Goal: Task Accomplishment & Management: Complete application form

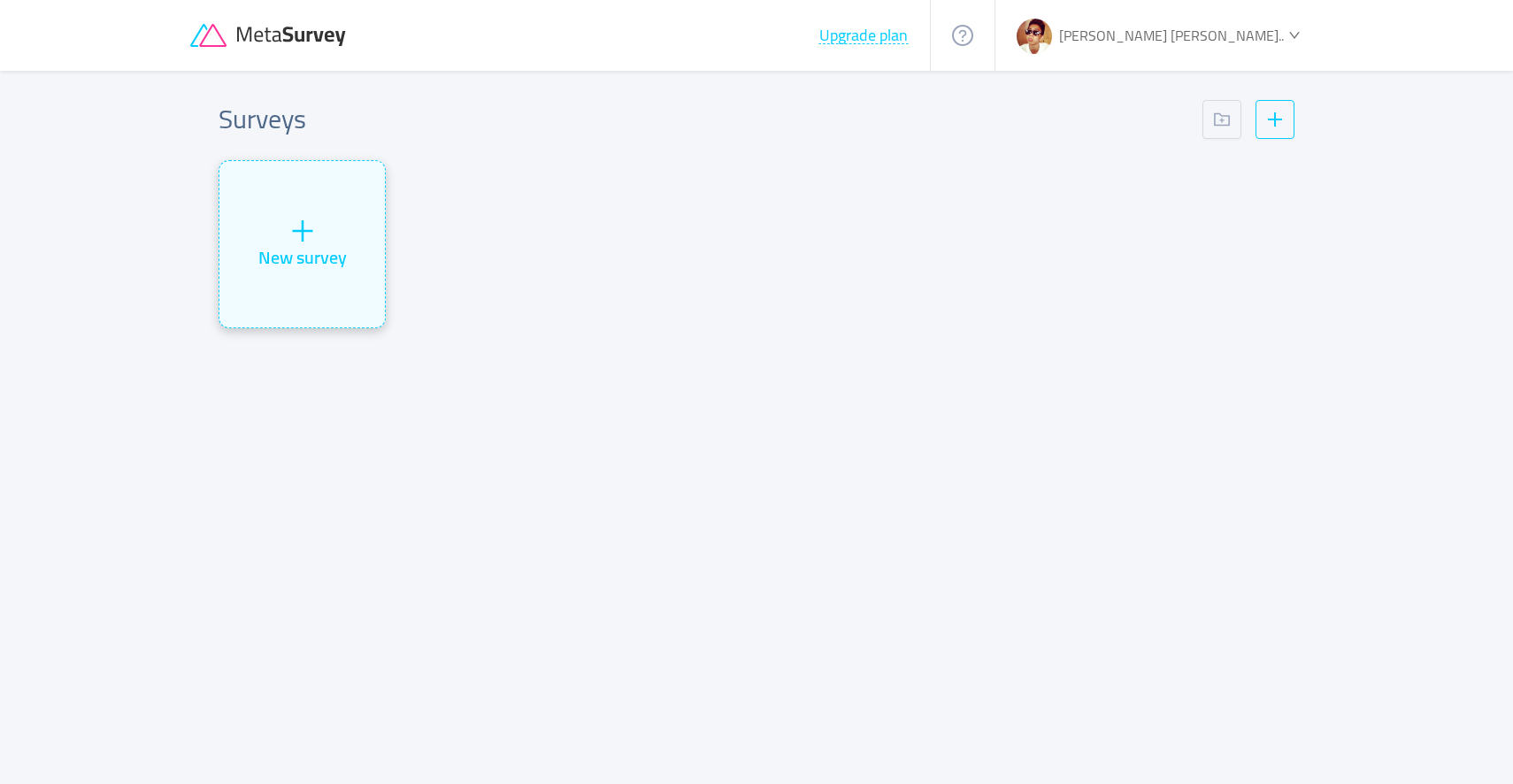
click at [340, 257] on div "New survey" at bounding box center [302, 258] width 88 height 27
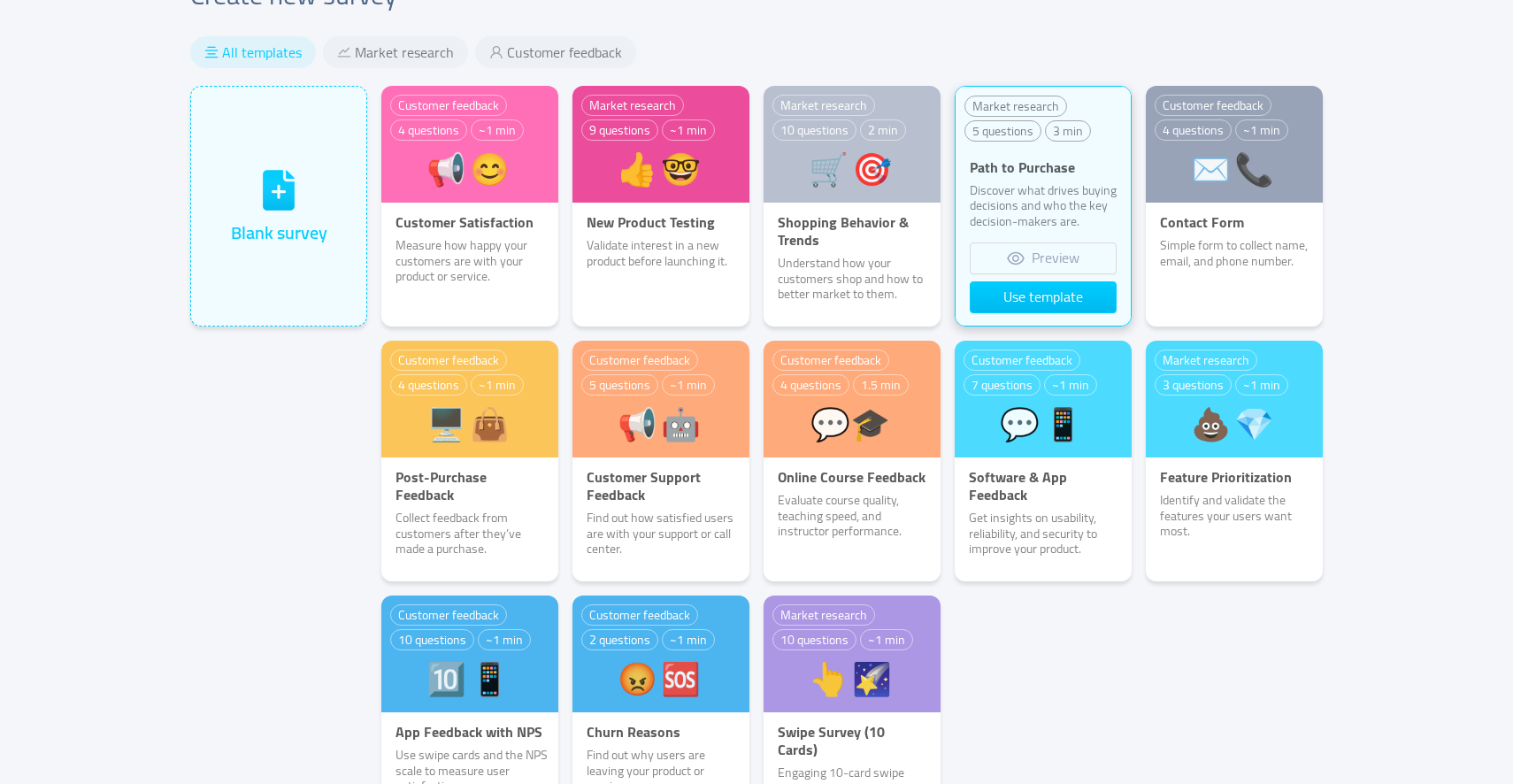
scroll to position [45, 0]
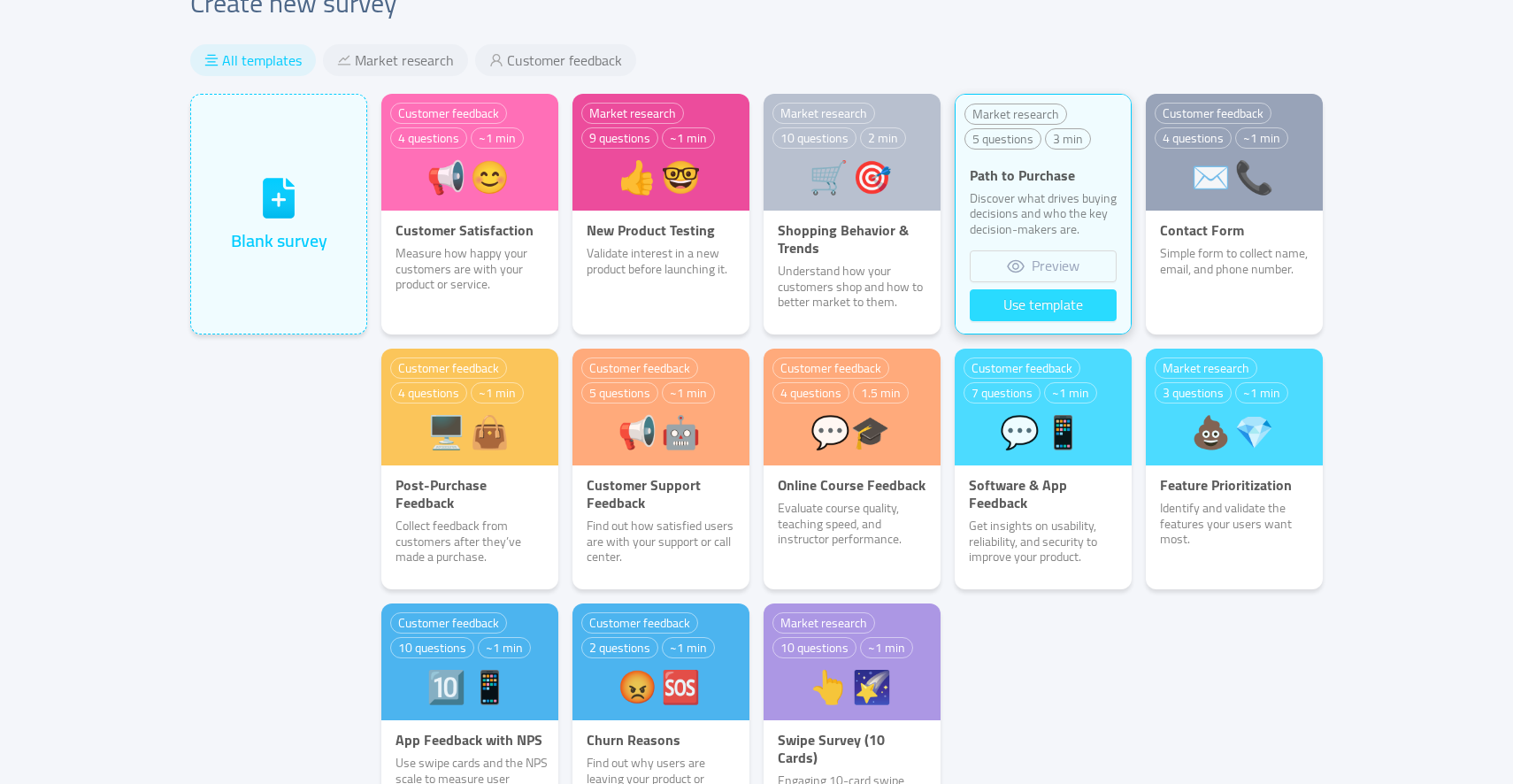
click at [1047, 312] on button "Use template" at bounding box center [1043, 305] width 147 height 32
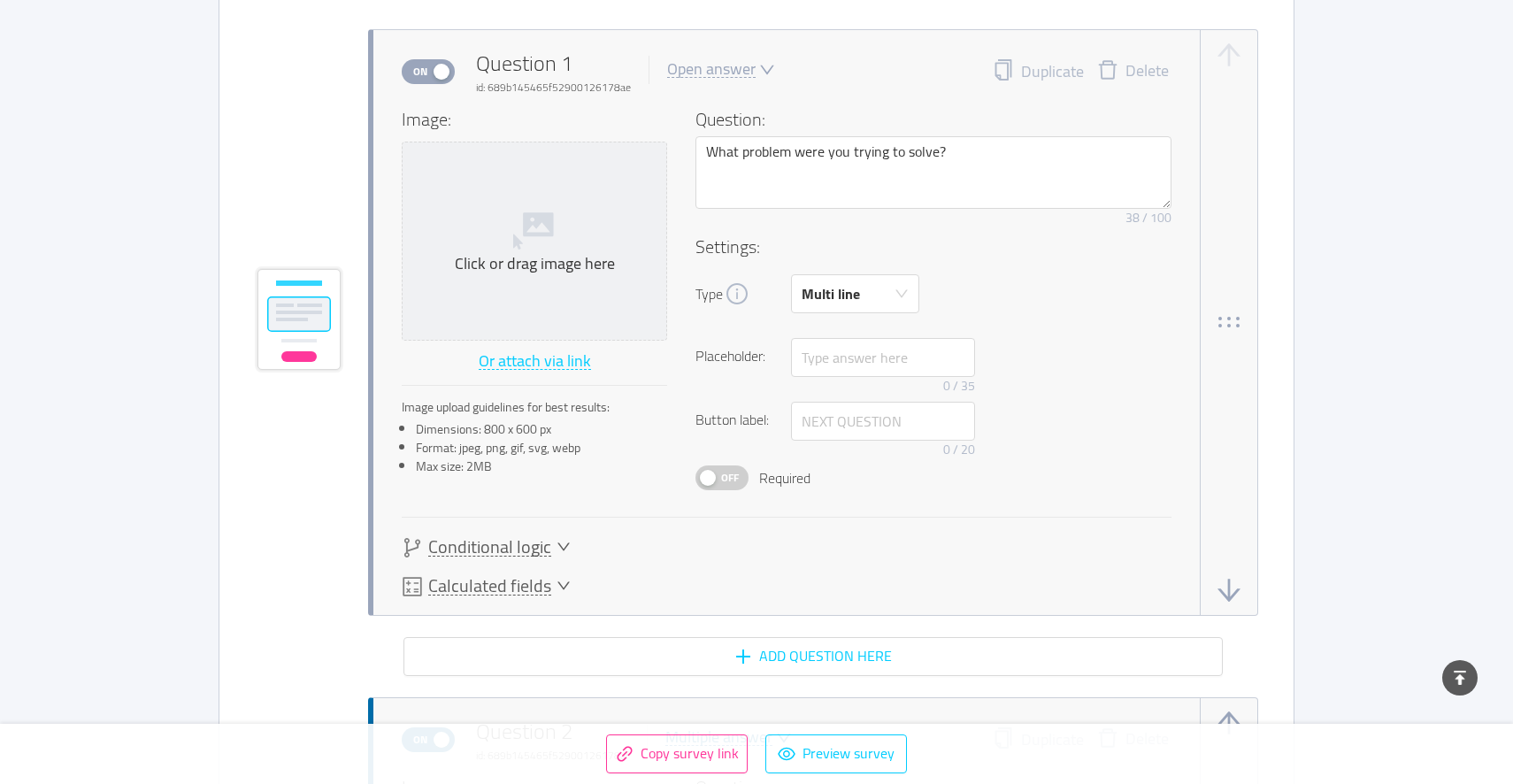
scroll to position [1039, 0]
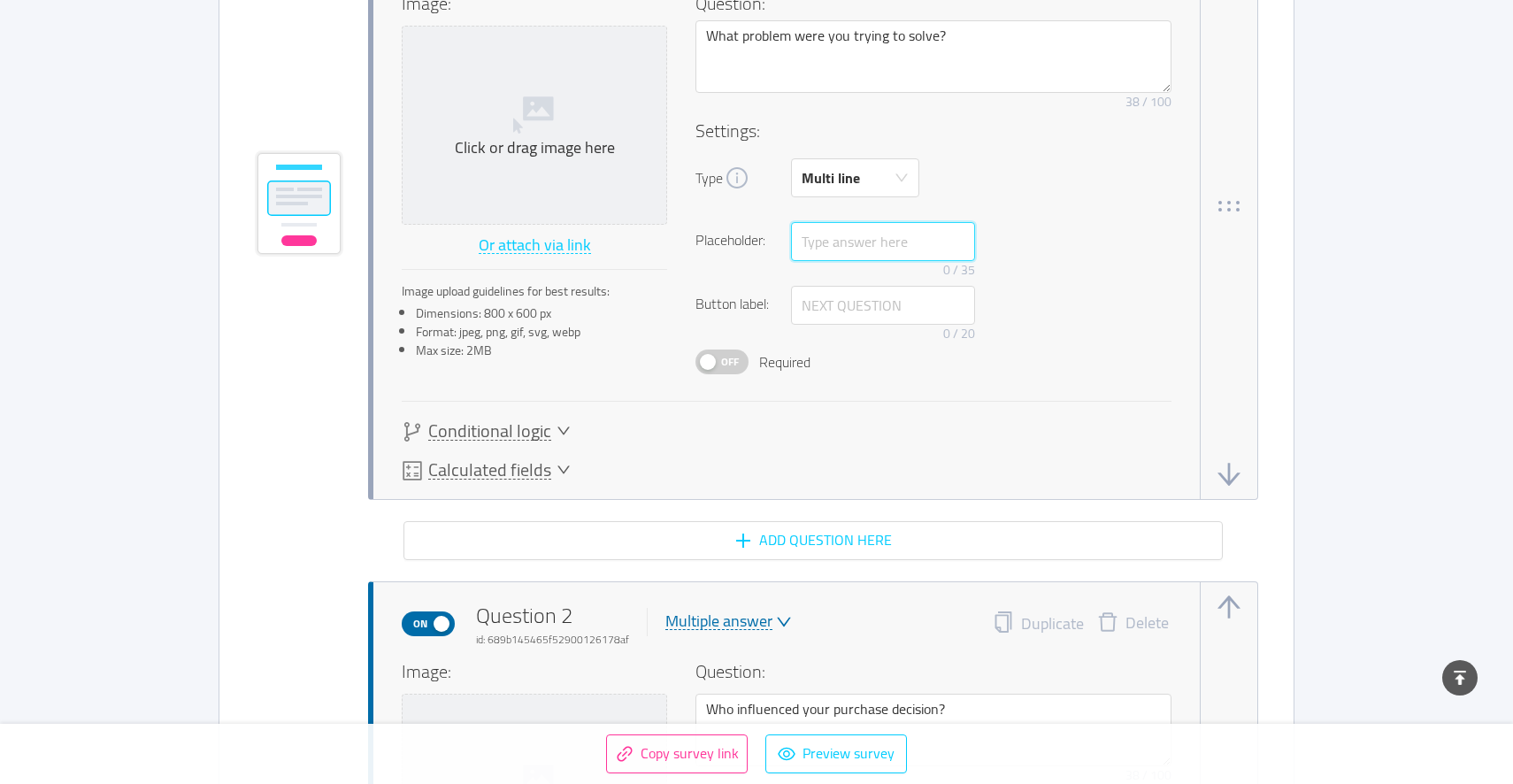
click at [877, 254] on input "text" at bounding box center [883, 241] width 184 height 39
click at [837, 173] on div "Multi line" at bounding box center [831, 177] width 59 height 37
click at [576, 419] on div "Image: Click or drag image here Or attach via link Image upload guidelines for …" at bounding box center [786, 236] width 770 height 490
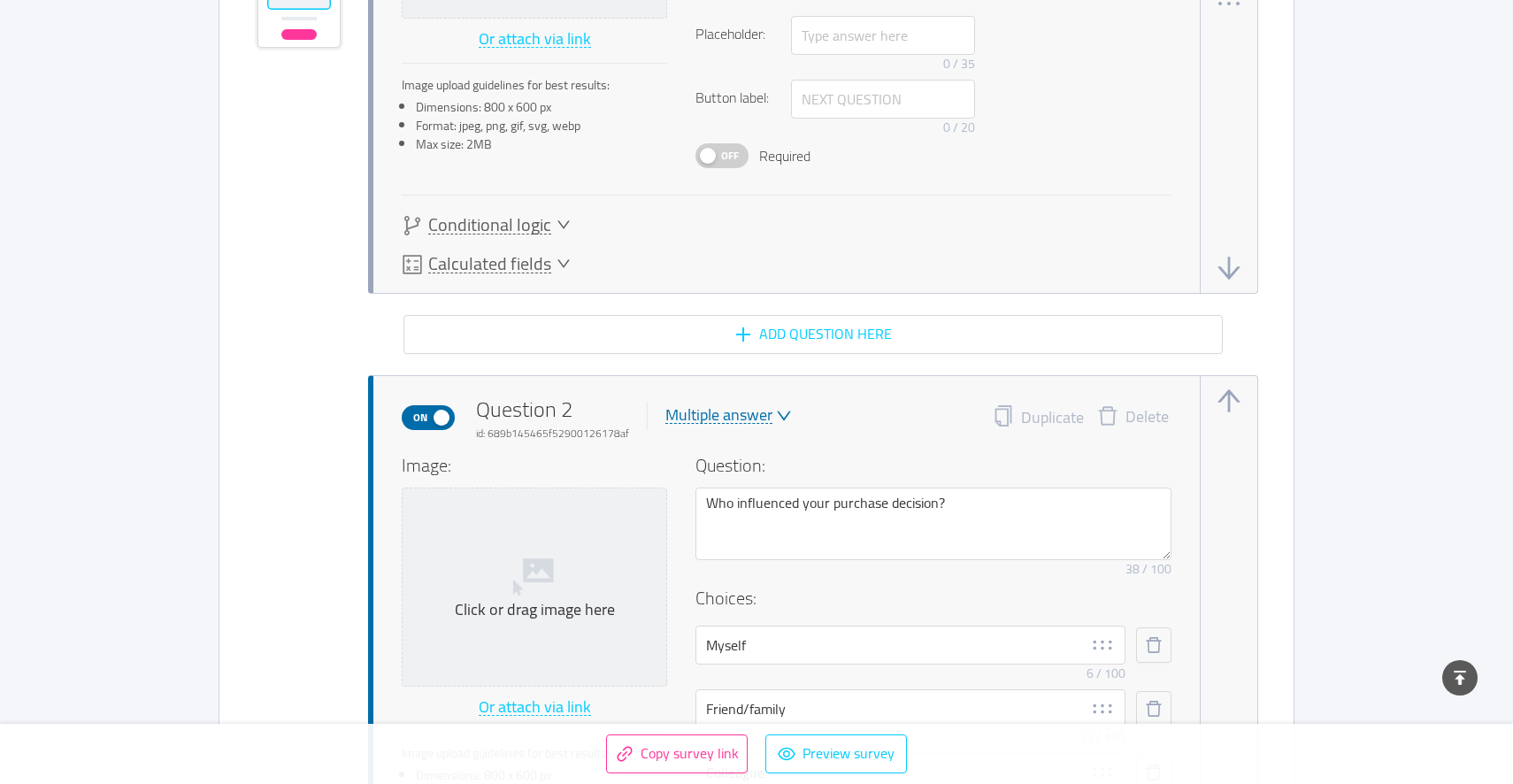
scroll to position [940, 0]
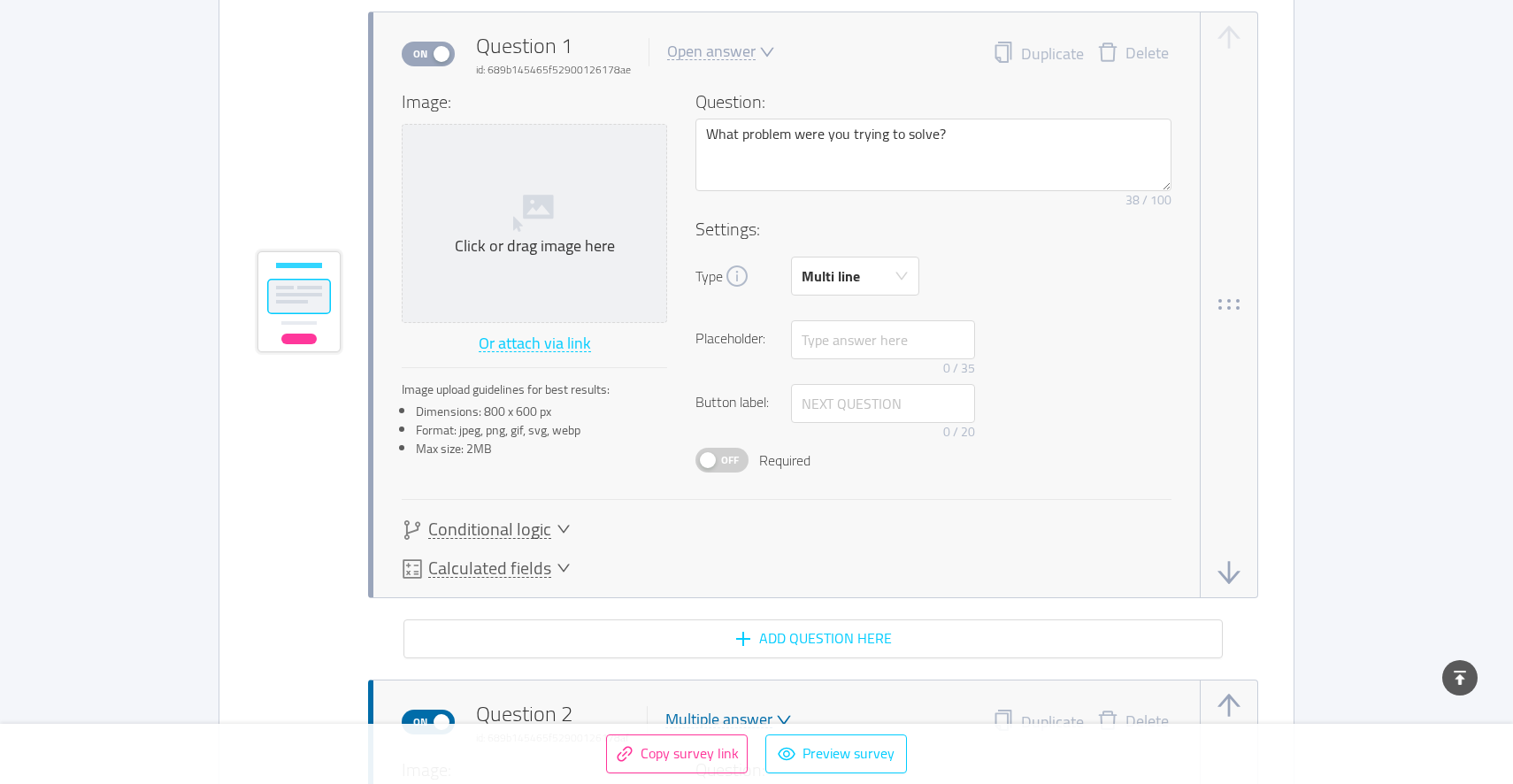
click at [559, 524] on icon "icon: down" at bounding box center [564, 528] width 14 height 14
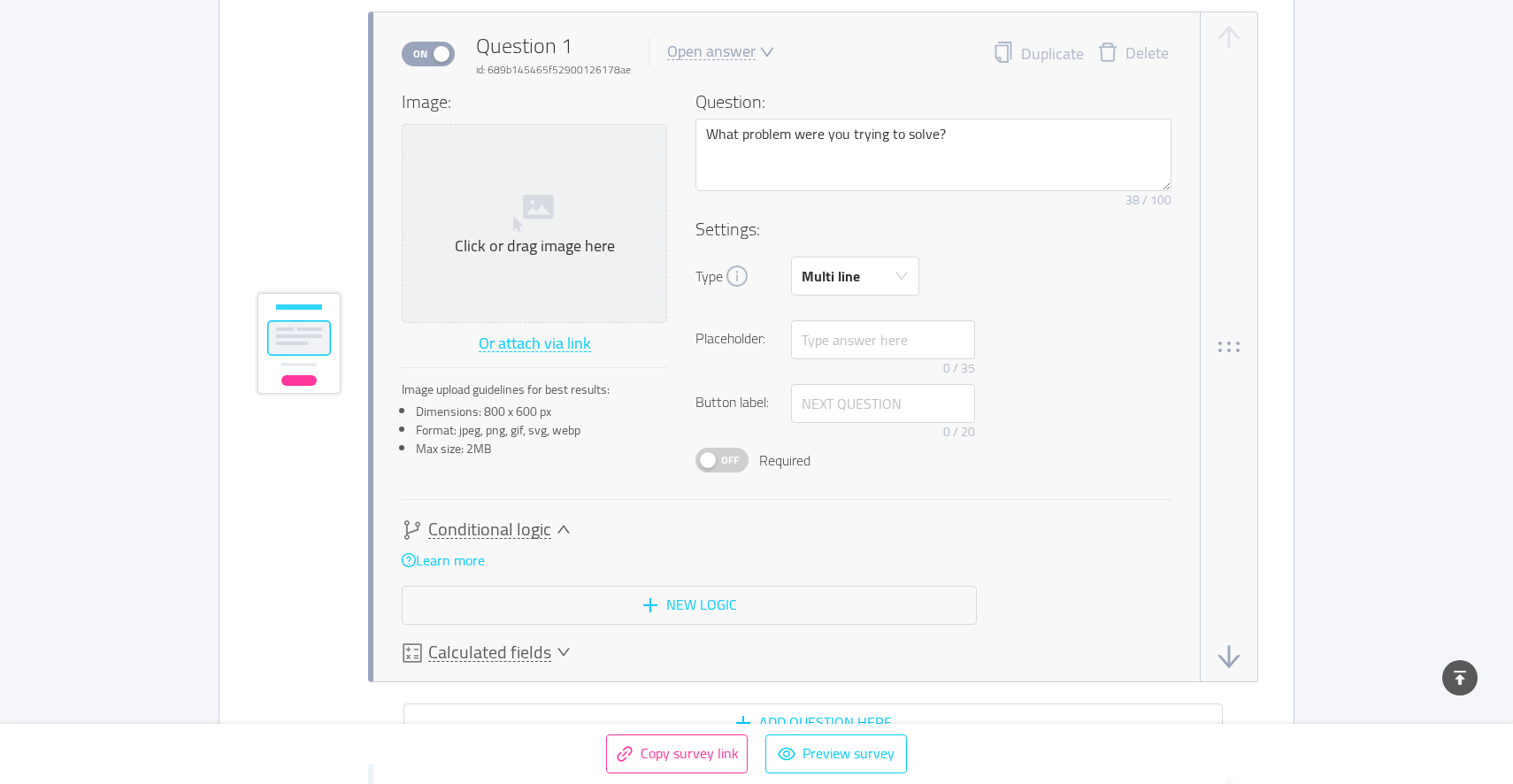
click at [559, 524] on icon "icon: down" at bounding box center [564, 528] width 14 height 14
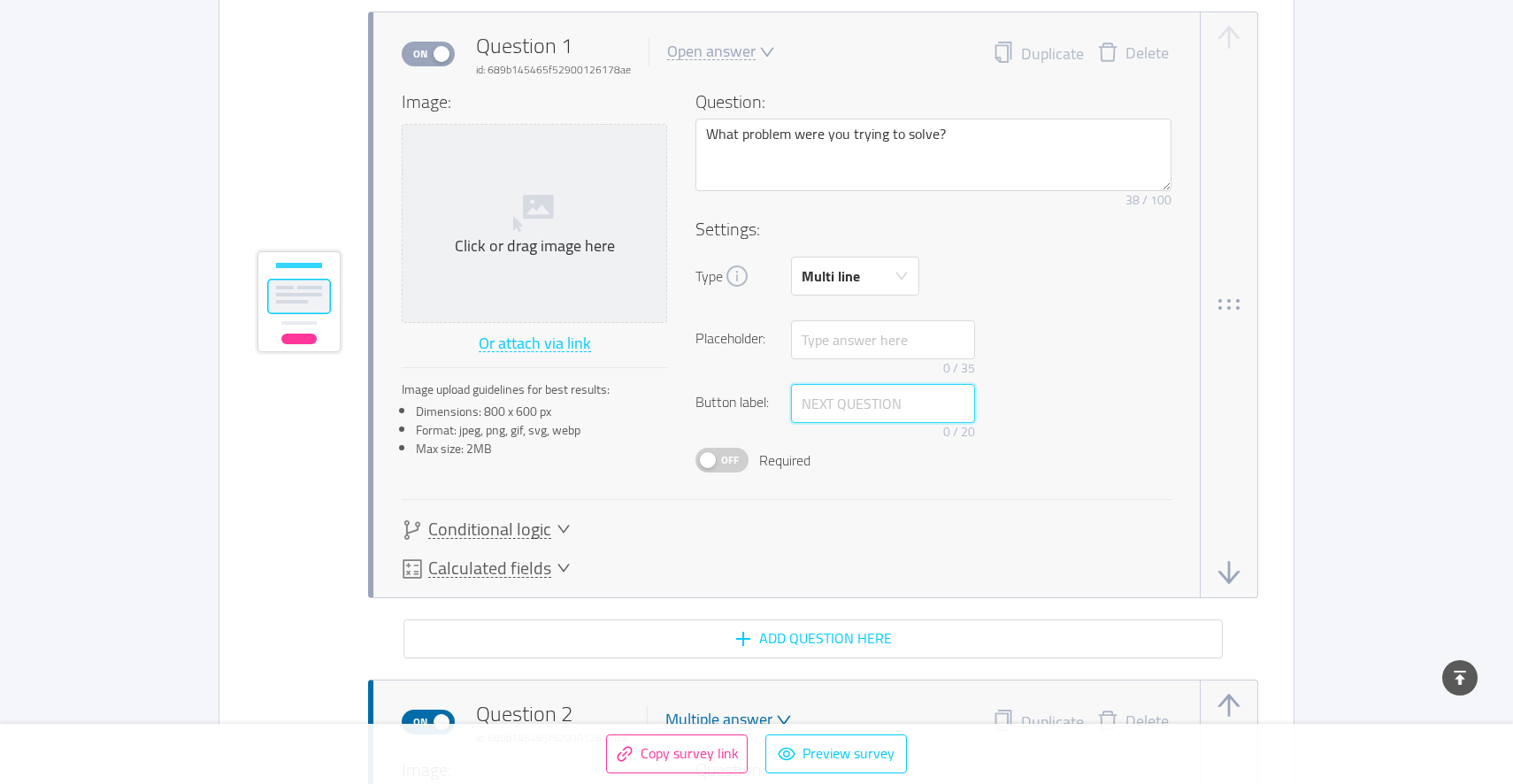
click at [844, 404] on input "text" at bounding box center [883, 402] width 184 height 39
click at [849, 353] on input "text" at bounding box center [883, 339] width 184 height 39
click at [841, 286] on div "Multi line" at bounding box center [831, 276] width 59 height 37
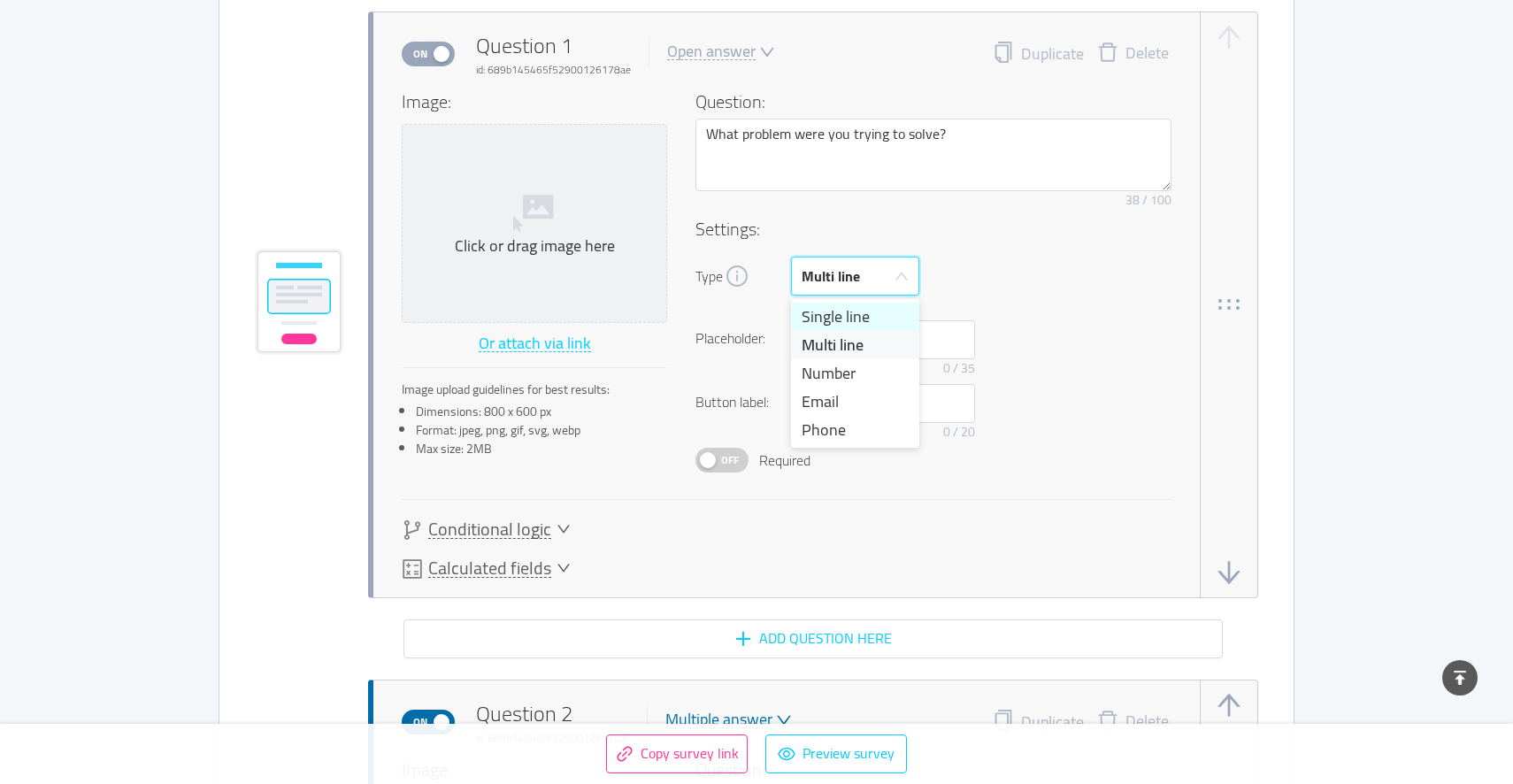
click at [841, 326] on li "Single line" at bounding box center [855, 316] width 128 height 28
click at [846, 273] on div "Single line" at bounding box center [833, 276] width 63 height 37
click at [857, 336] on li "Multi line" at bounding box center [855, 345] width 128 height 28
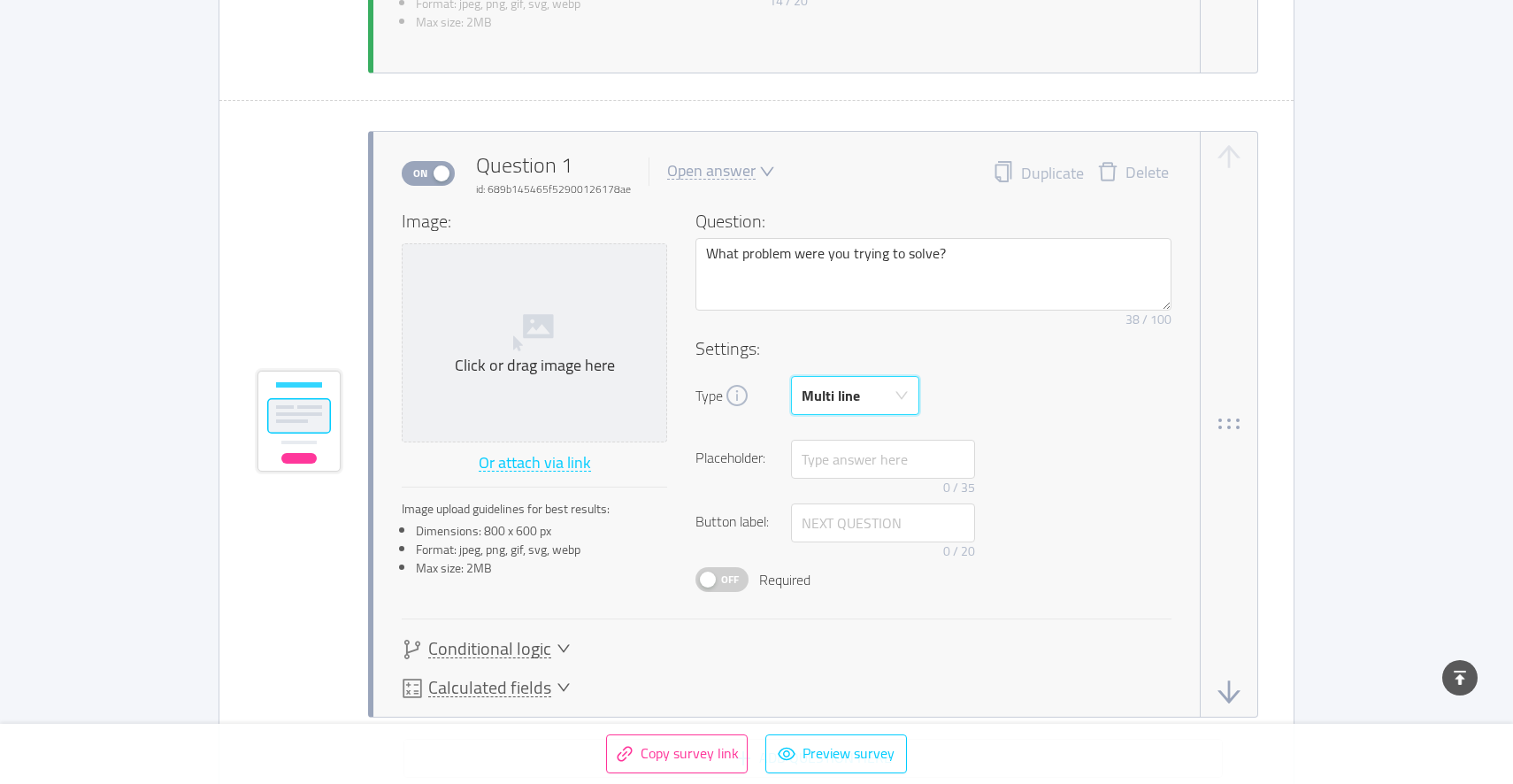
scroll to position [819, 0]
click at [748, 165] on div "Open answer" at bounding box center [711, 173] width 88 height 17
click at [748, 207] on li "Swipe reply" at bounding box center [727, 203] width 128 height 28
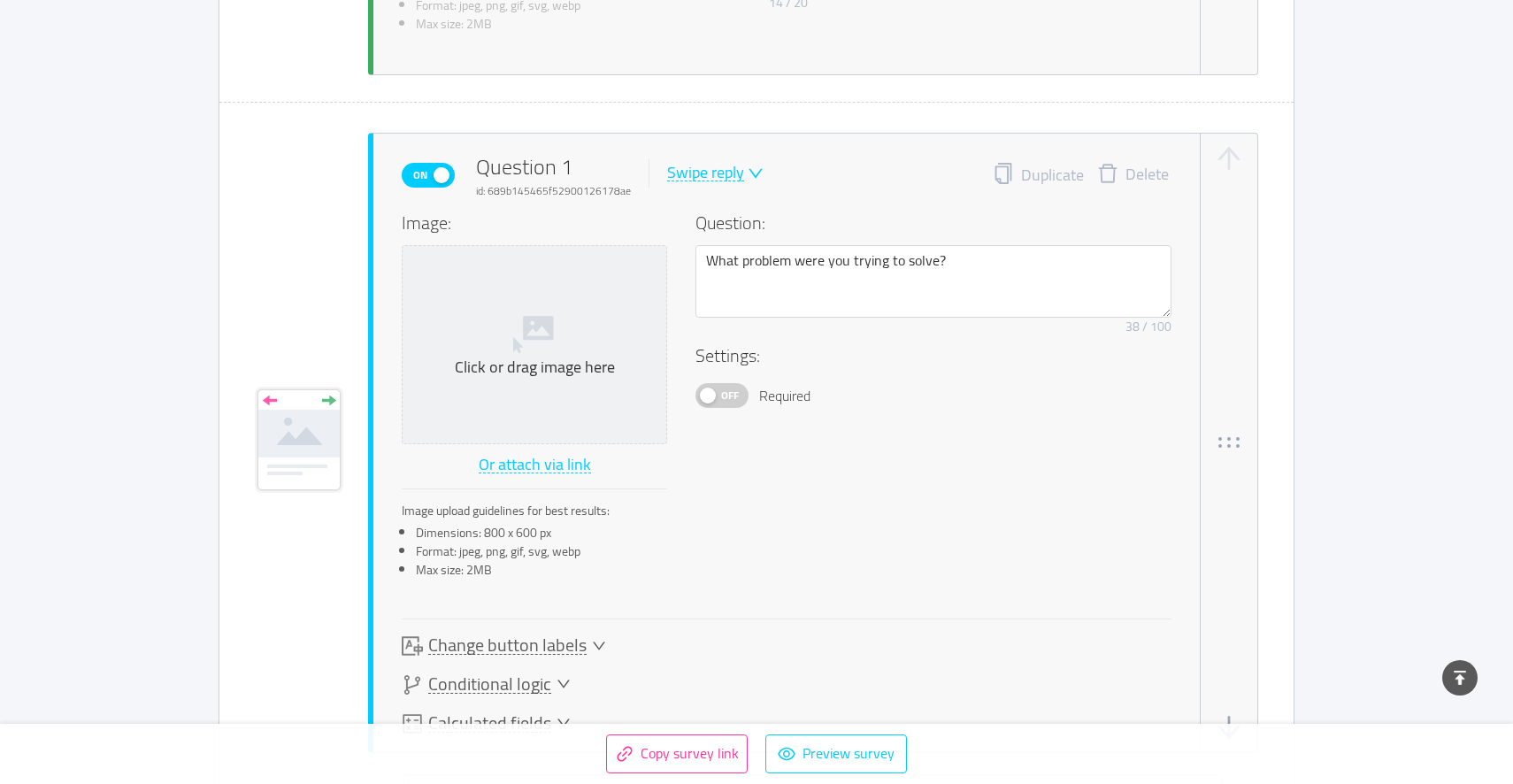
click at [717, 165] on div "Swipe reply" at bounding box center [705, 173] width 77 height 17
click at [743, 396] on button "Off" at bounding box center [722, 395] width 53 height 25
click at [743, 396] on button "On" at bounding box center [722, 395] width 53 height 25
click at [716, 181] on div "Swipe reply" at bounding box center [705, 173] width 77 height 17
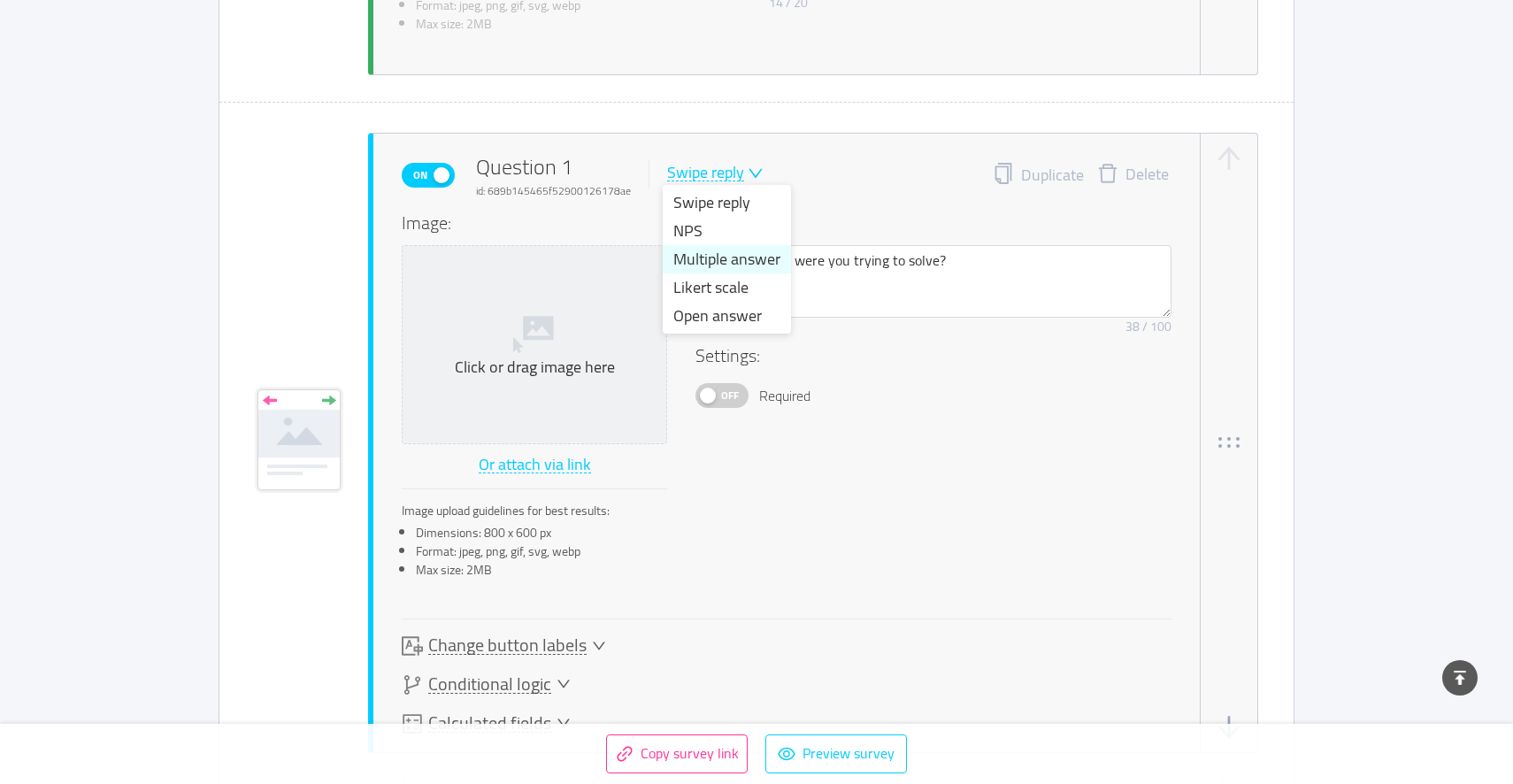
click at [728, 263] on li "Multiple answer" at bounding box center [727, 259] width 128 height 28
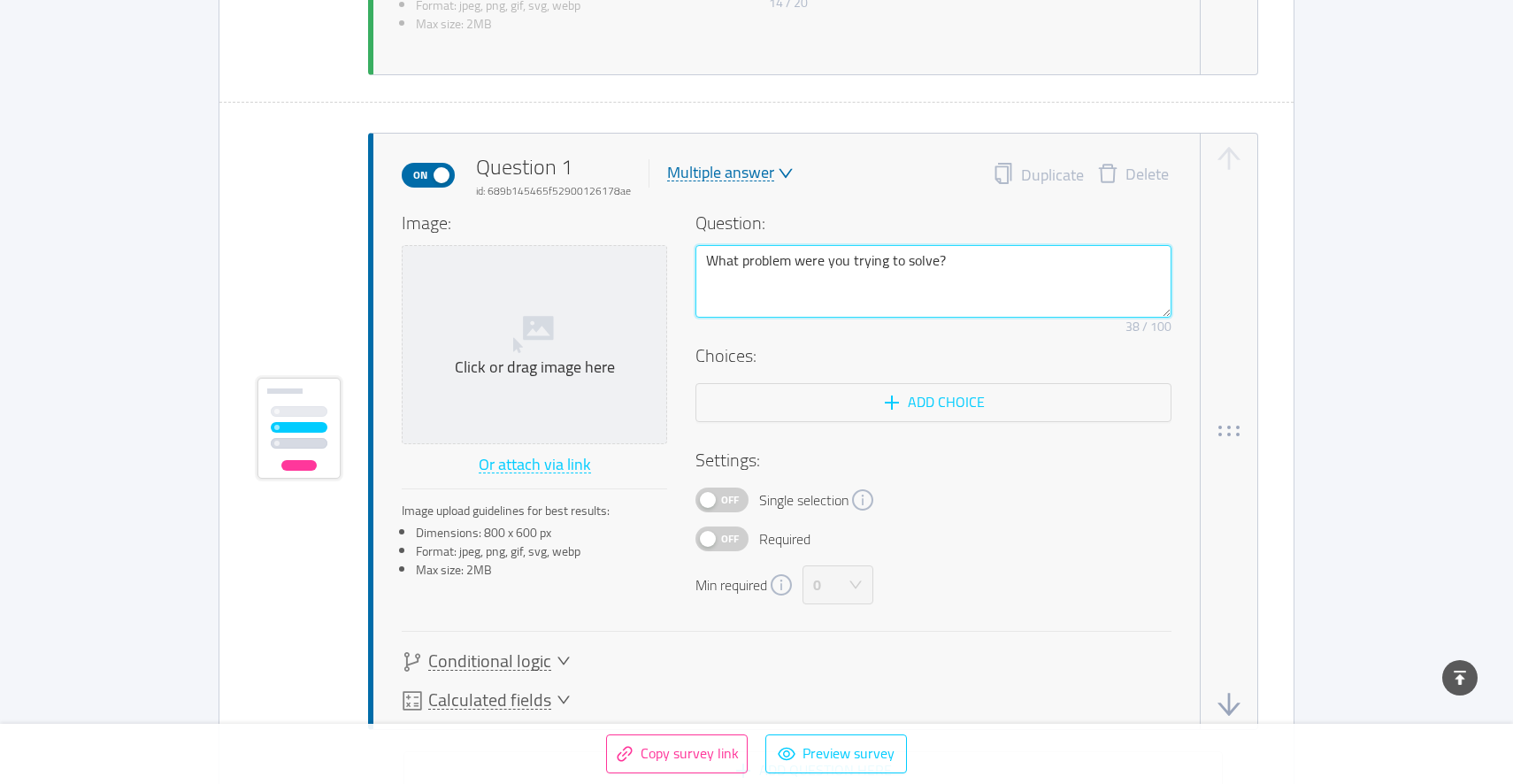
click at [738, 248] on textarea "What problem were you trying to solve?" at bounding box center [933, 281] width 477 height 73
type textarea "H"
type textarea "Ho"
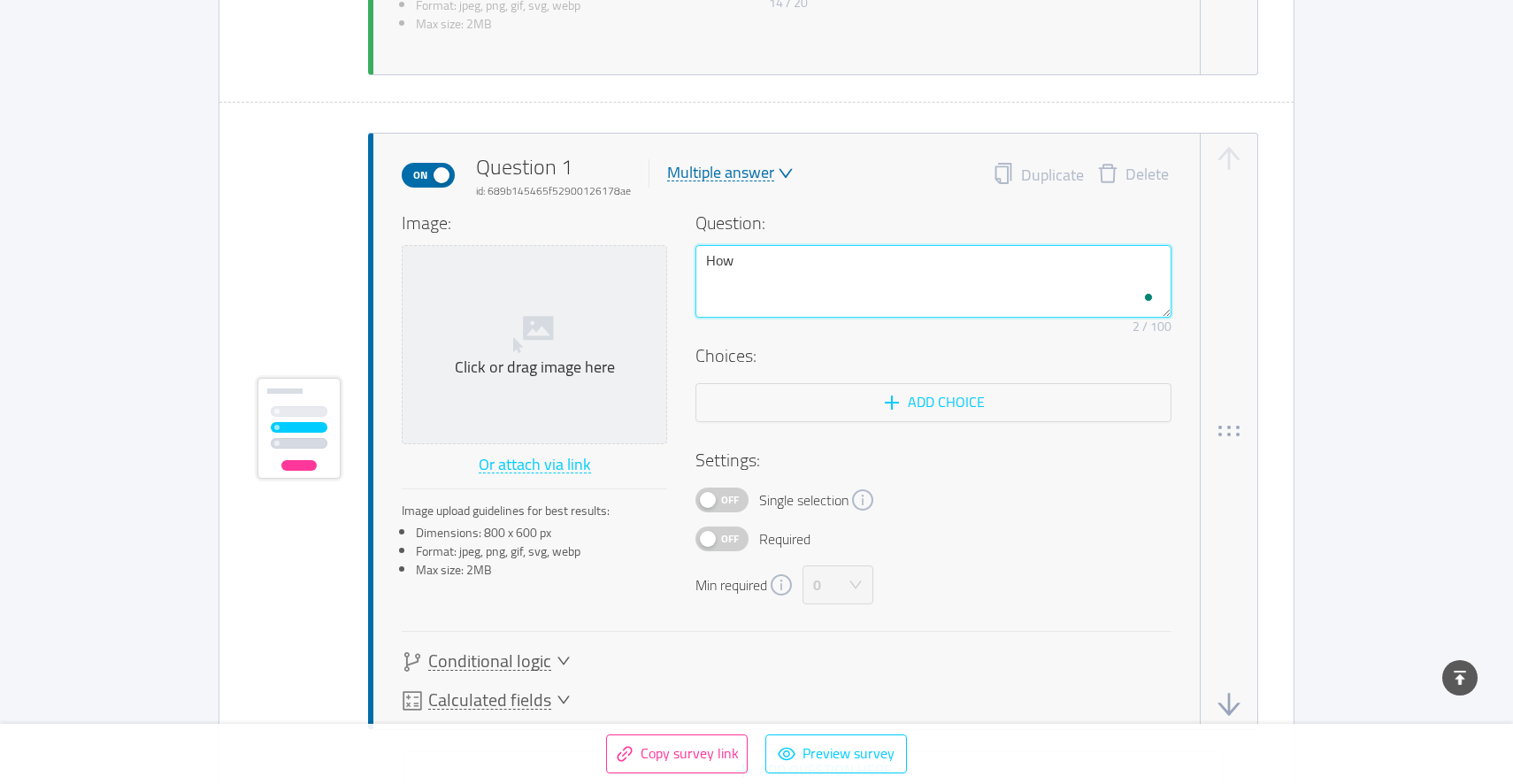
type textarea "How"
type textarea "How m"
type textarea "How mu"
type textarea "How muc"
type textarea "How much"
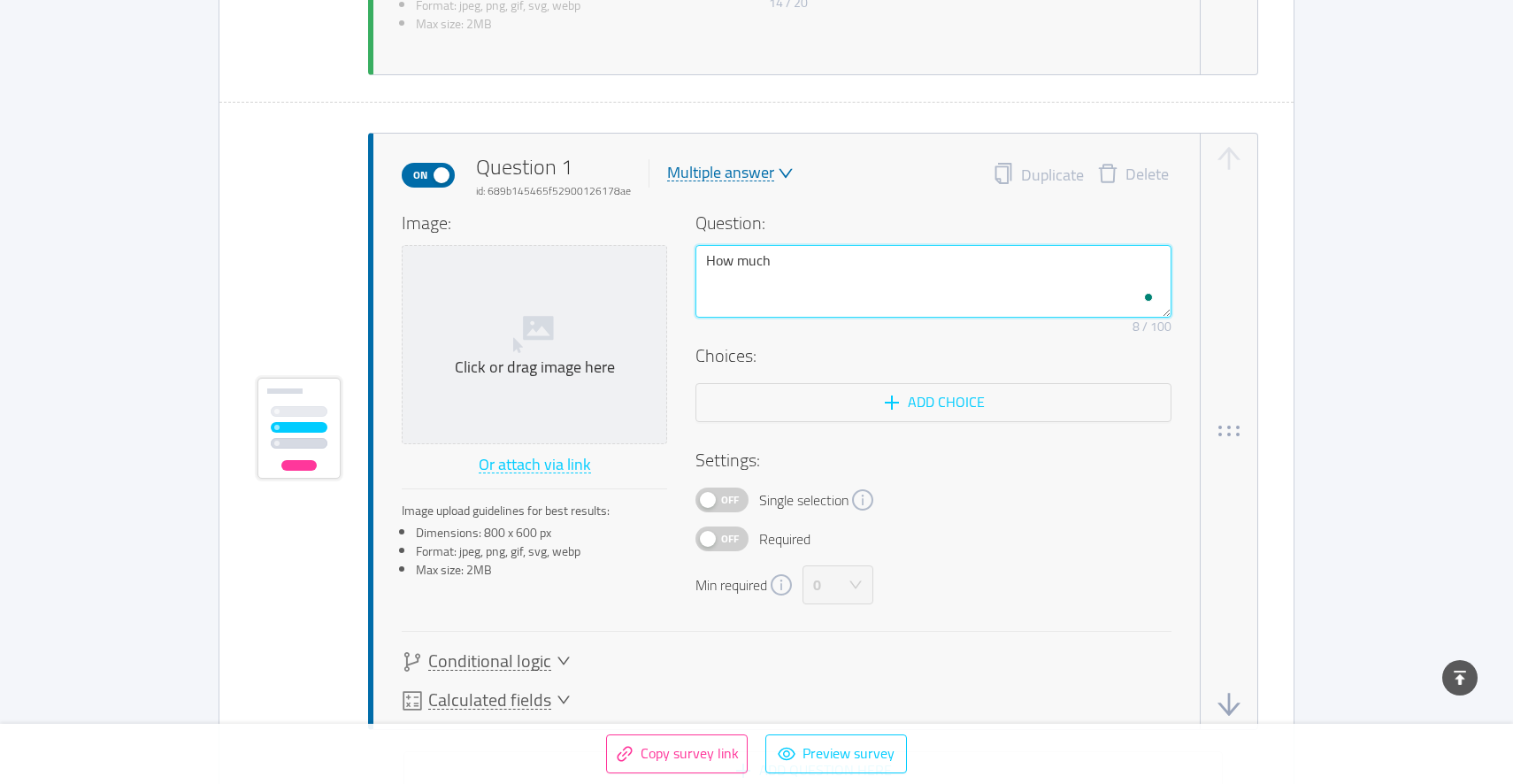
type textarea "How much"
type textarea "How much a"
type textarea "How much ar"
type textarea "How much are"
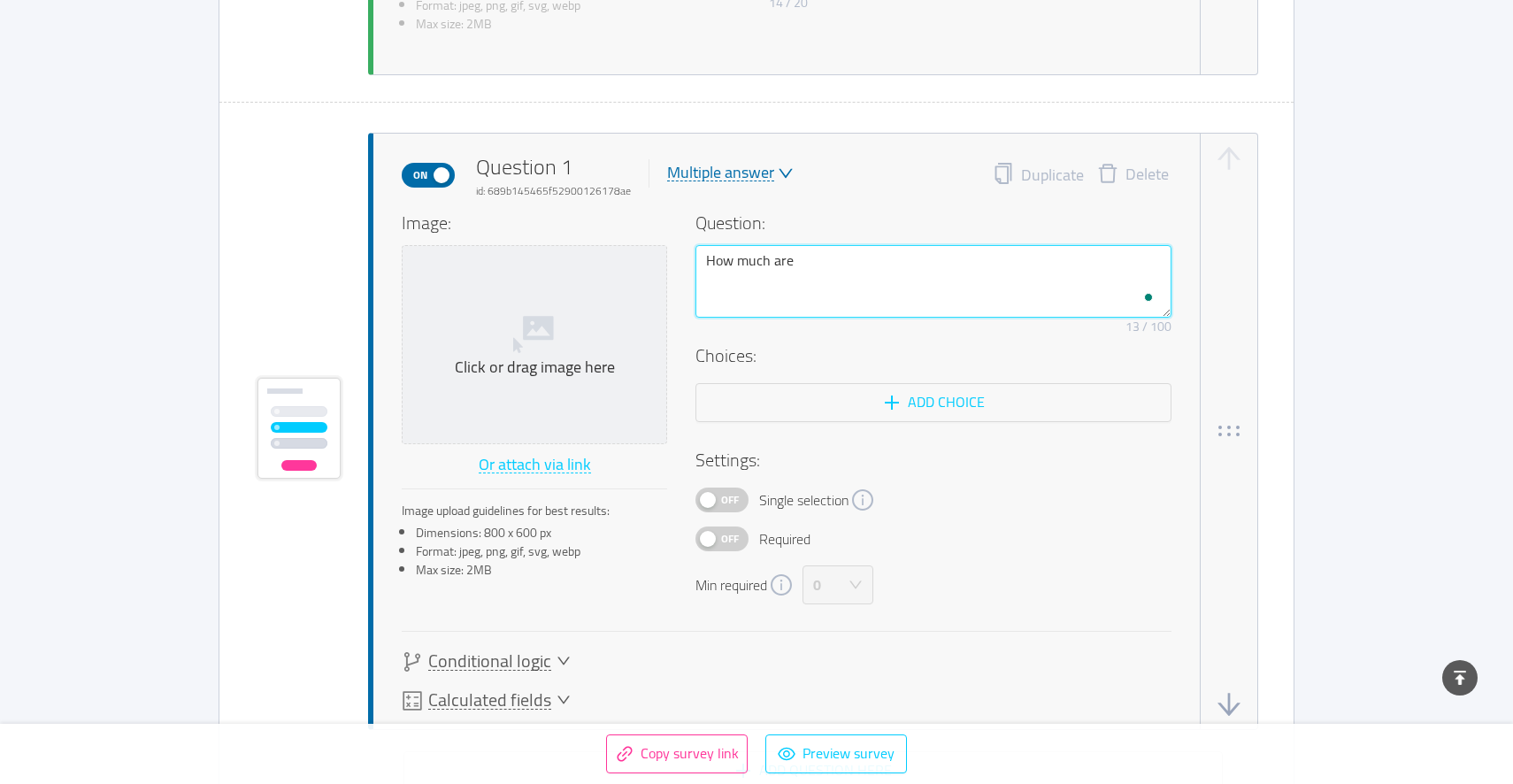
type textarea "How much are y"
type textarea "How much are yo"
type textarea "How much are you"
type textarea "How much are you t"
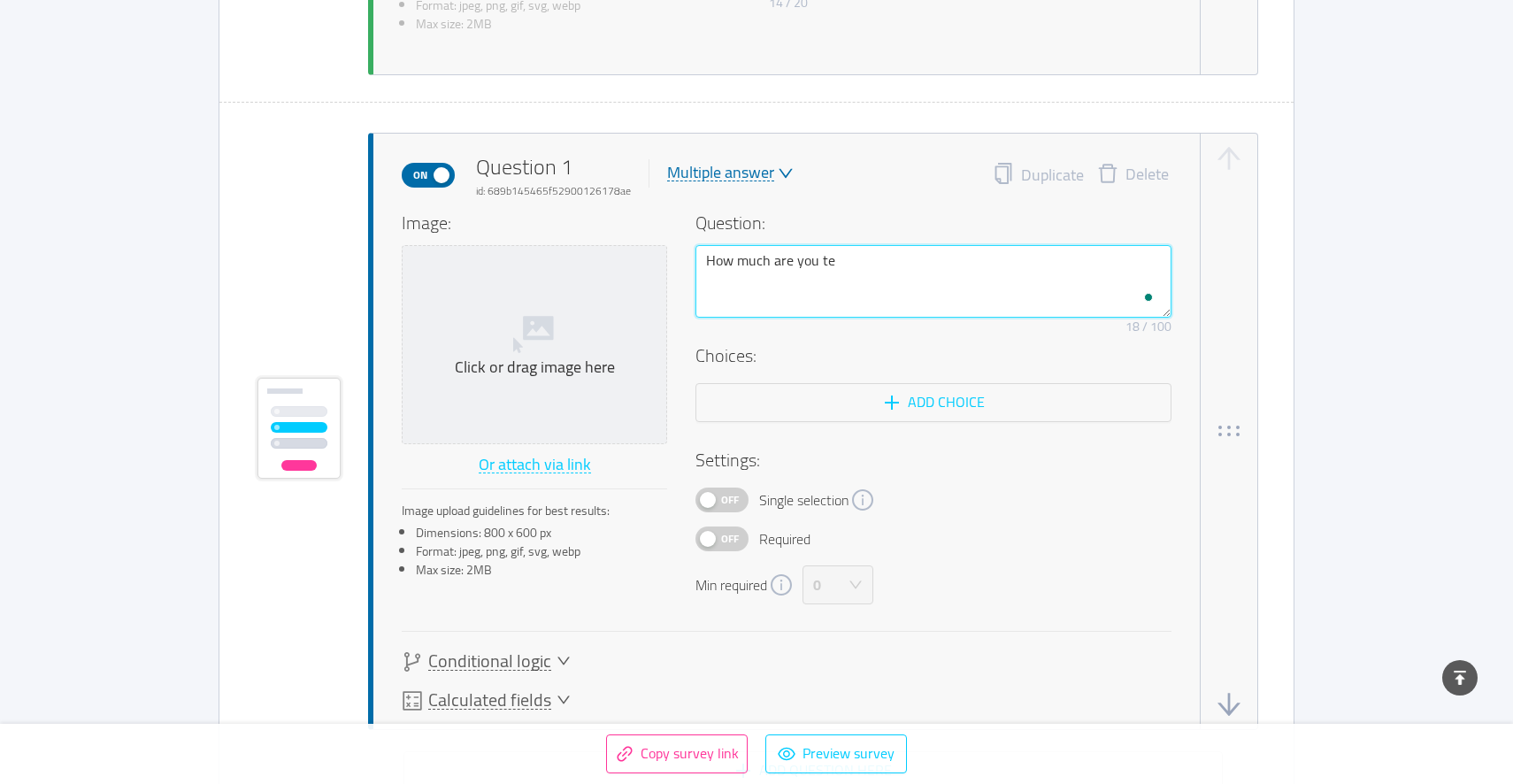
type textarea "How much are you tet"
type textarea "How much are you tetyi"
type textarea "How much are you tetyin"
type textarea "How much are you tetying"
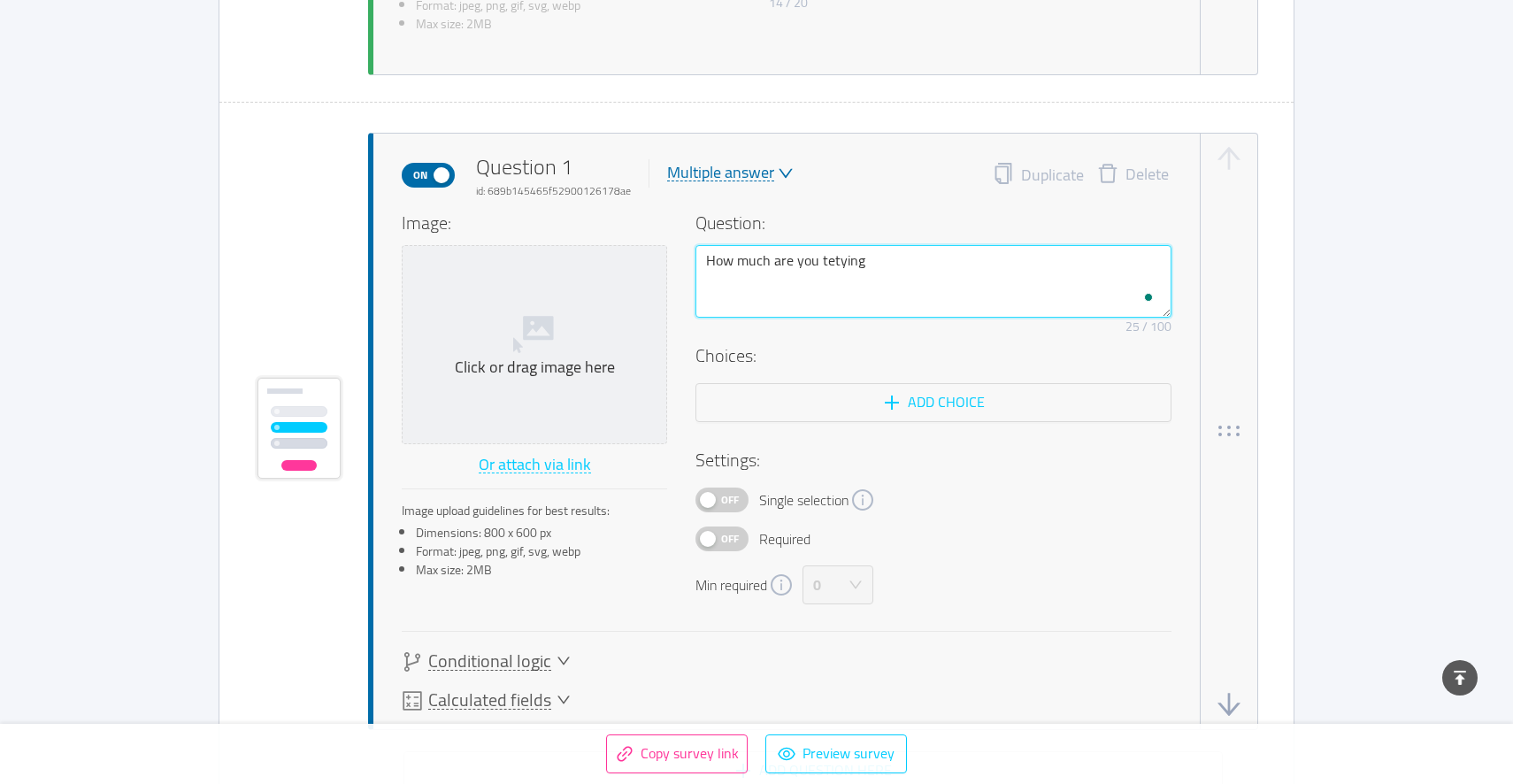
type textarea "How much are you tetying t"
type textarea "How much are you tetying to"
type textarea "How much are you tetying to e"
type textarea "How much are you tetying to ea"
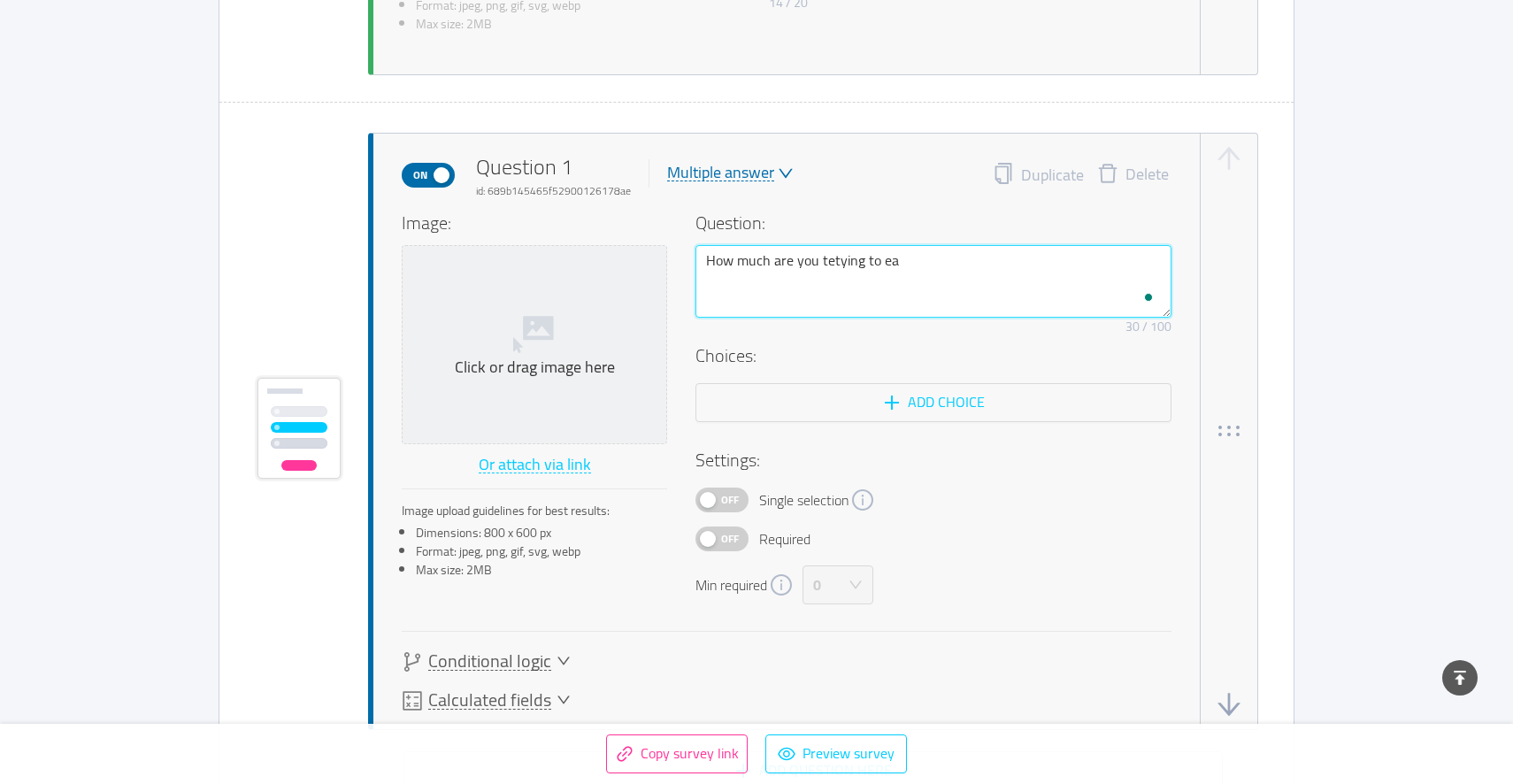
type textarea "How much are you tetying to ear"
type textarea "How much are you tetying to ear?"
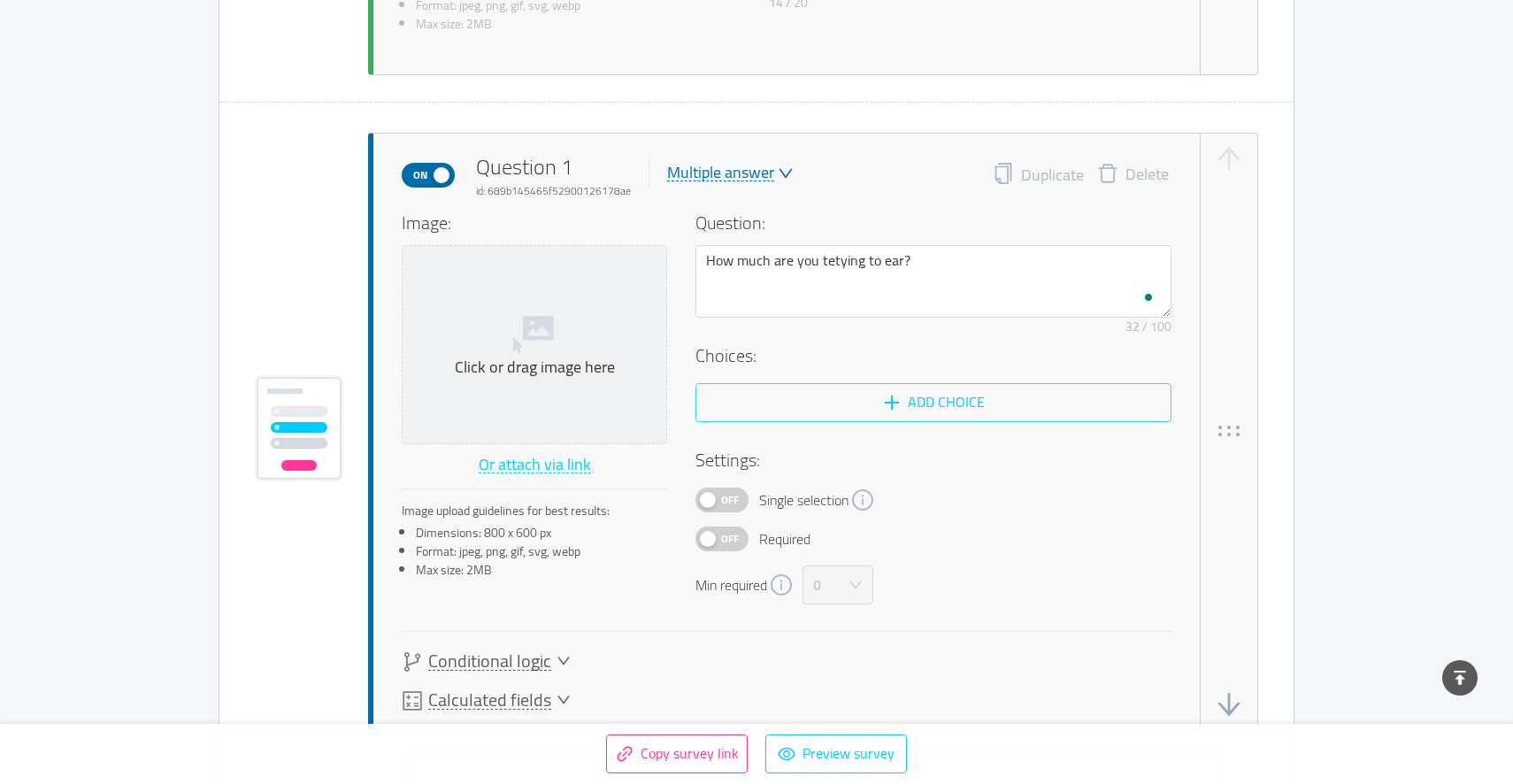
click at [987, 397] on button "Add choice" at bounding box center [933, 401] width 477 height 39
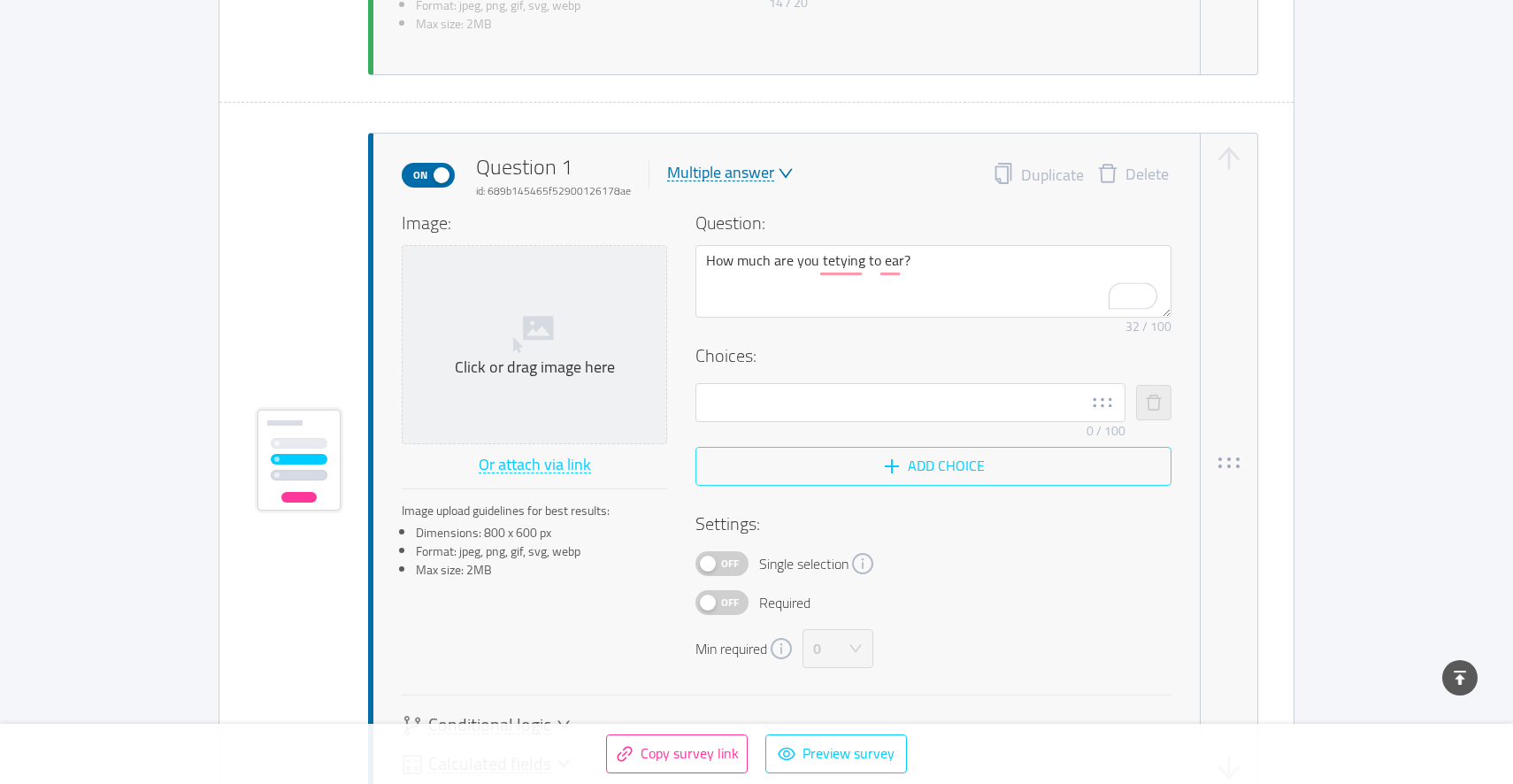
click at [912, 479] on button "Add choice" at bounding box center [933, 466] width 477 height 39
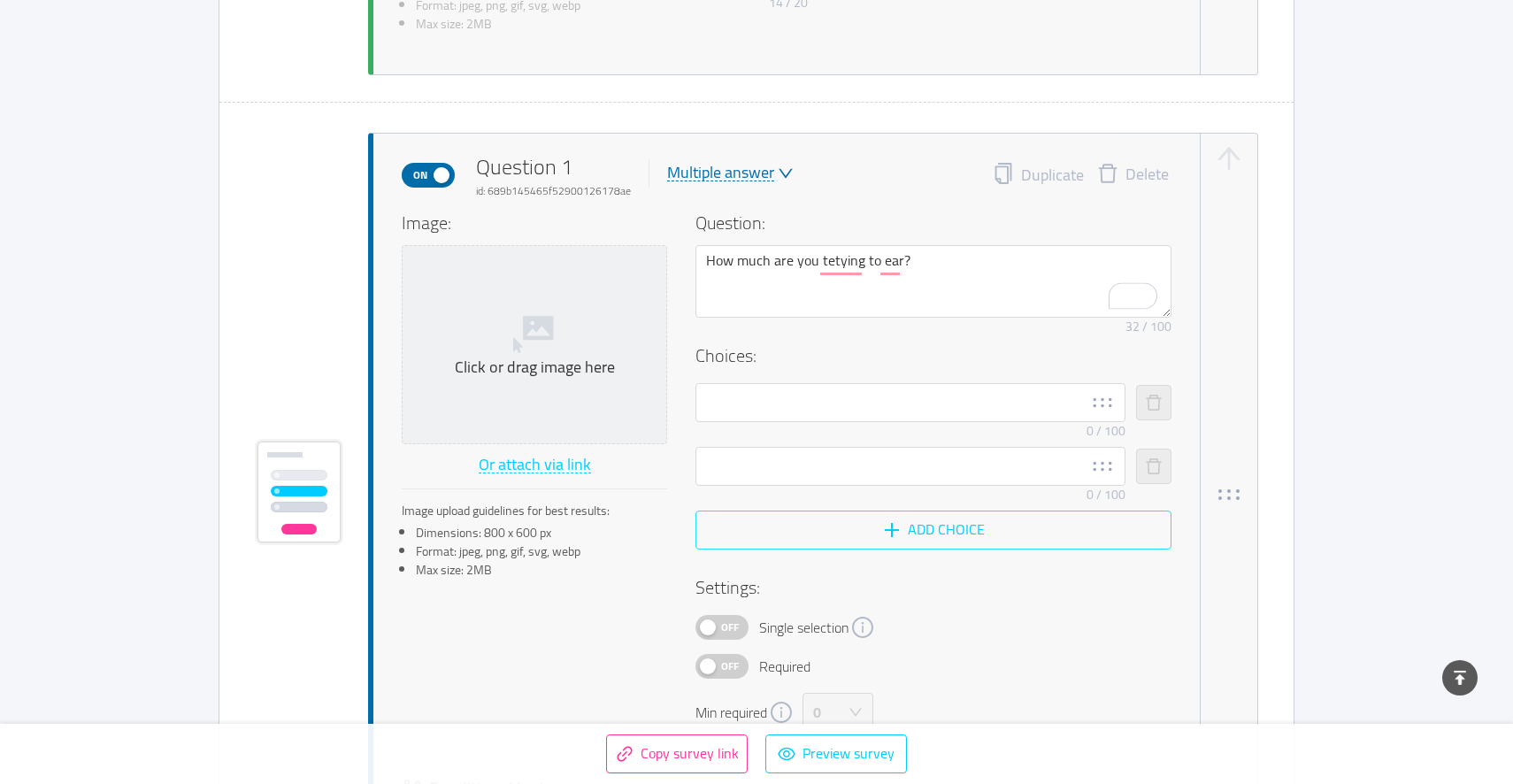
click at [916, 526] on button "Add choice" at bounding box center [933, 529] width 477 height 39
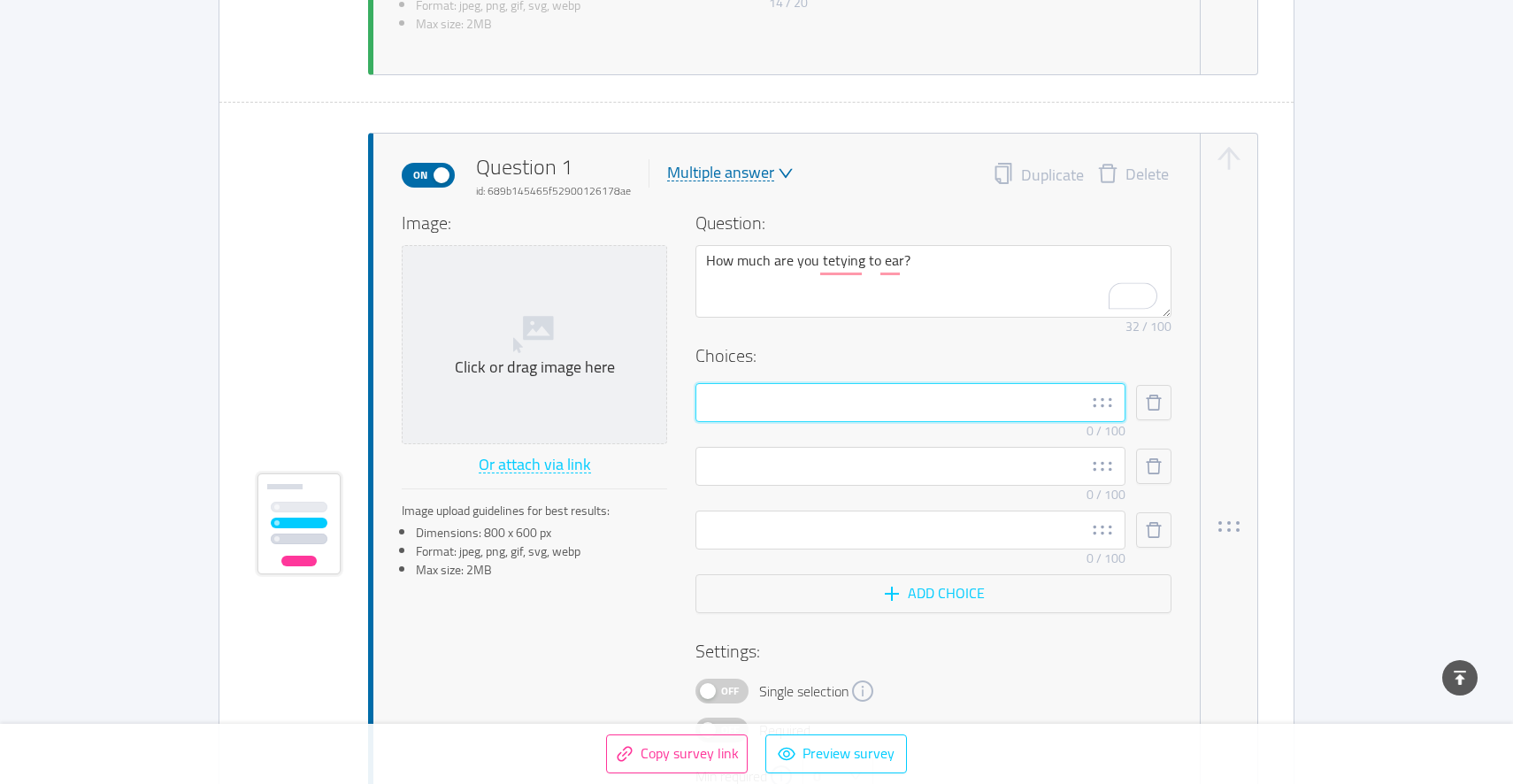
click at [875, 417] on input "text" at bounding box center [910, 401] width 430 height 39
type input "10-20K/year"
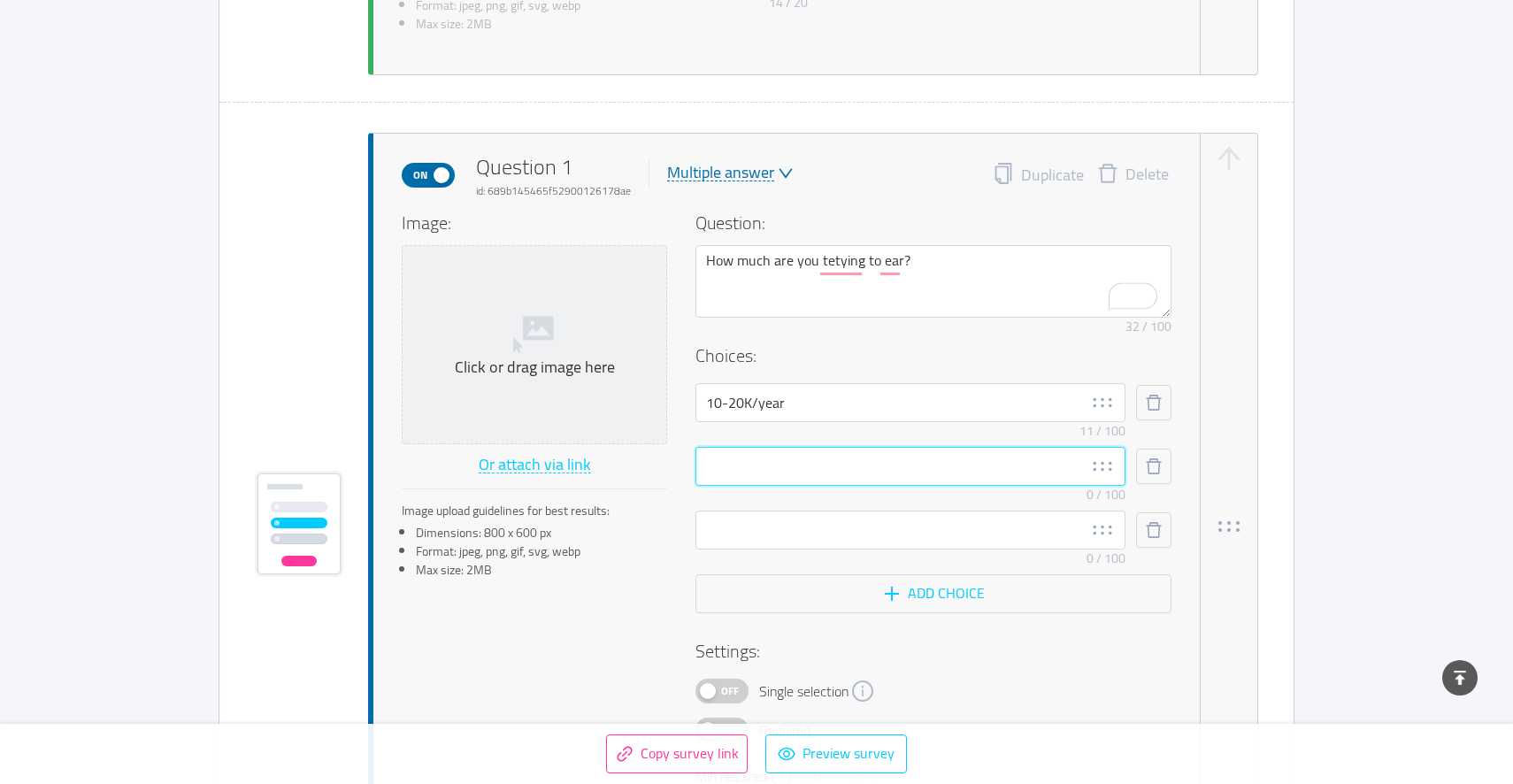
click at [864, 469] on input "text" at bounding box center [910, 466] width 430 height 39
type input "20-40k/year"
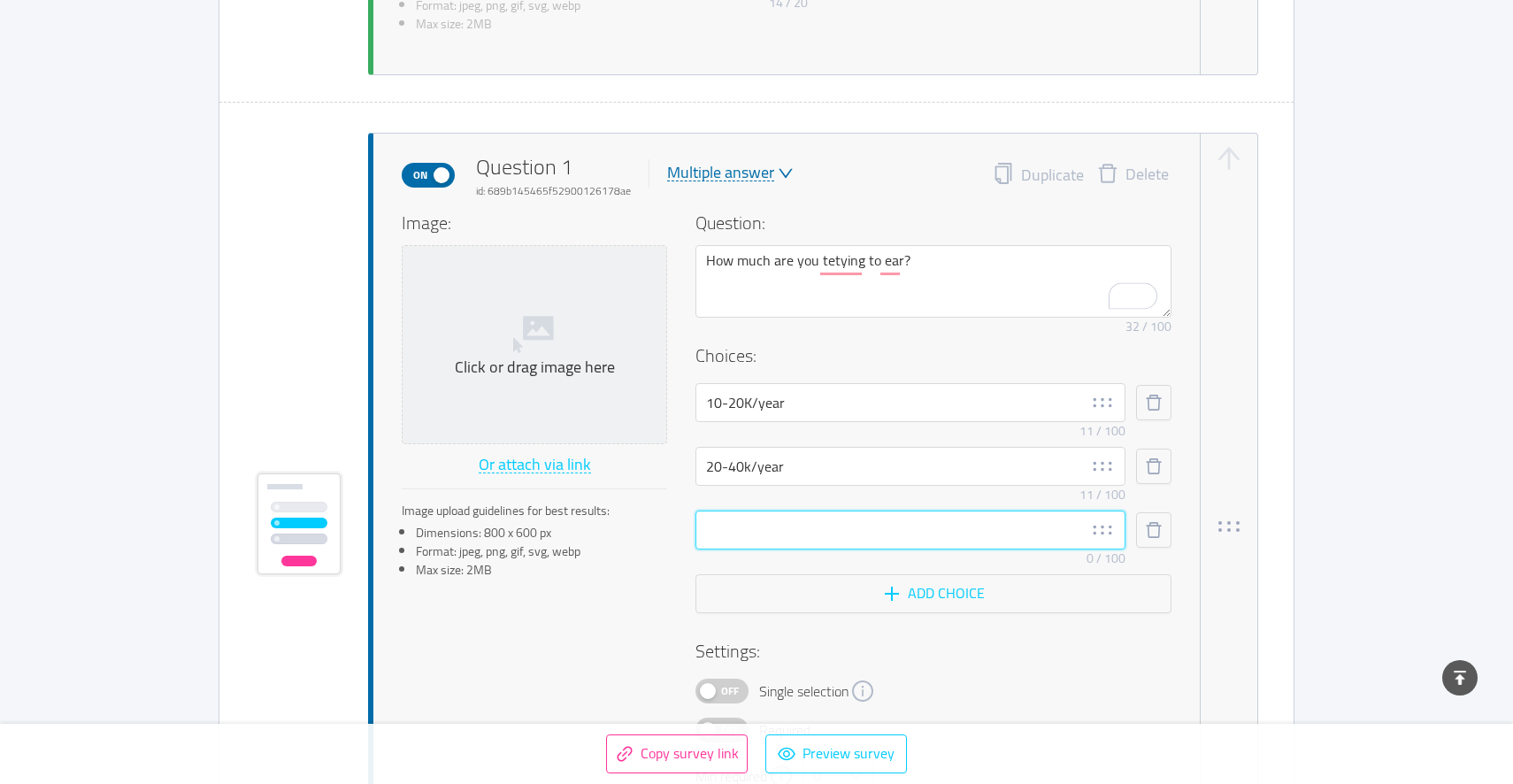
click at [855, 539] on input "text" at bounding box center [910, 529] width 430 height 39
type input "60-80/year"
click at [870, 592] on button "Add choice" at bounding box center [933, 593] width 477 height 39
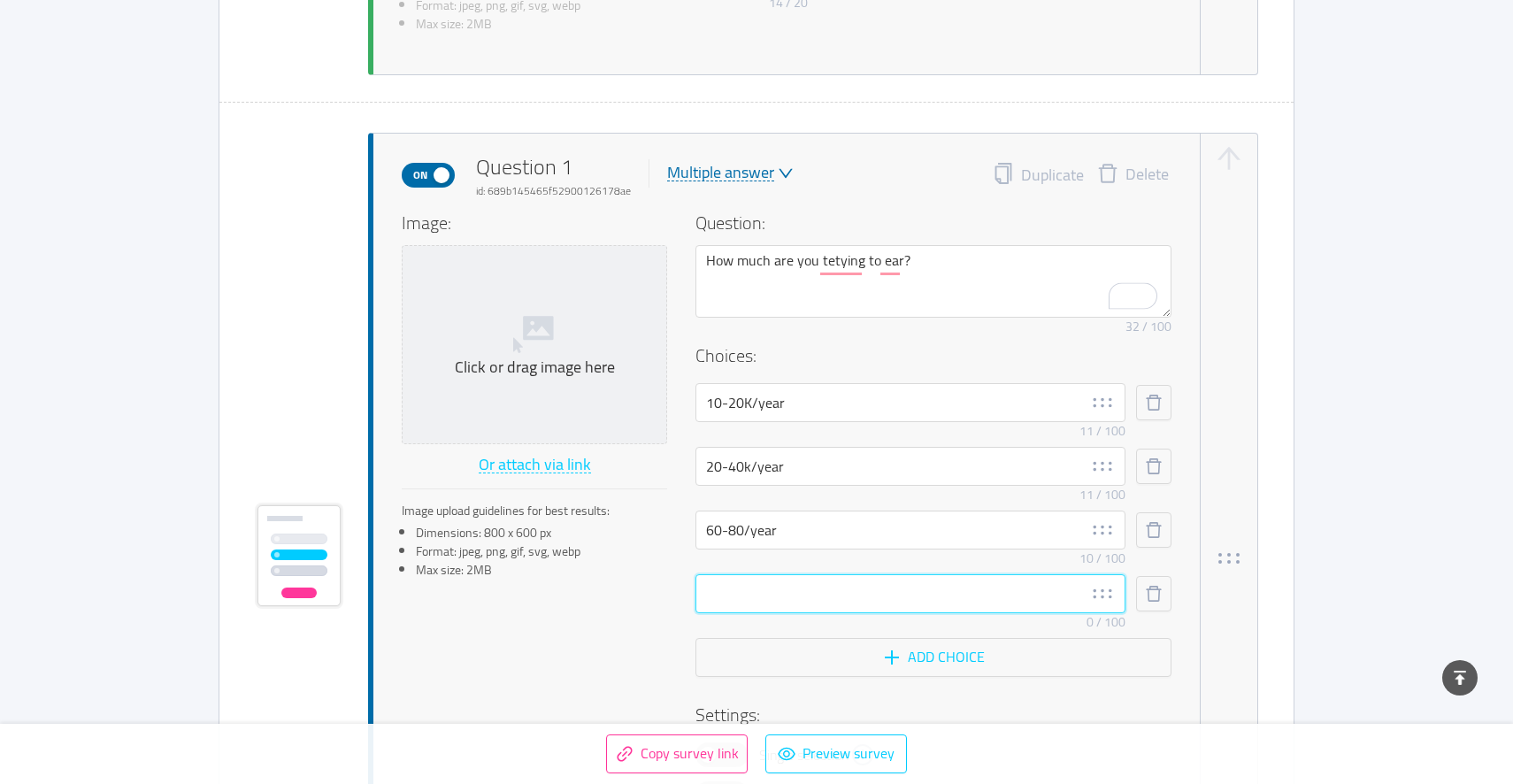
click at [835, 593] on input "text" at bounding box center [910, 593] width 430 height 39
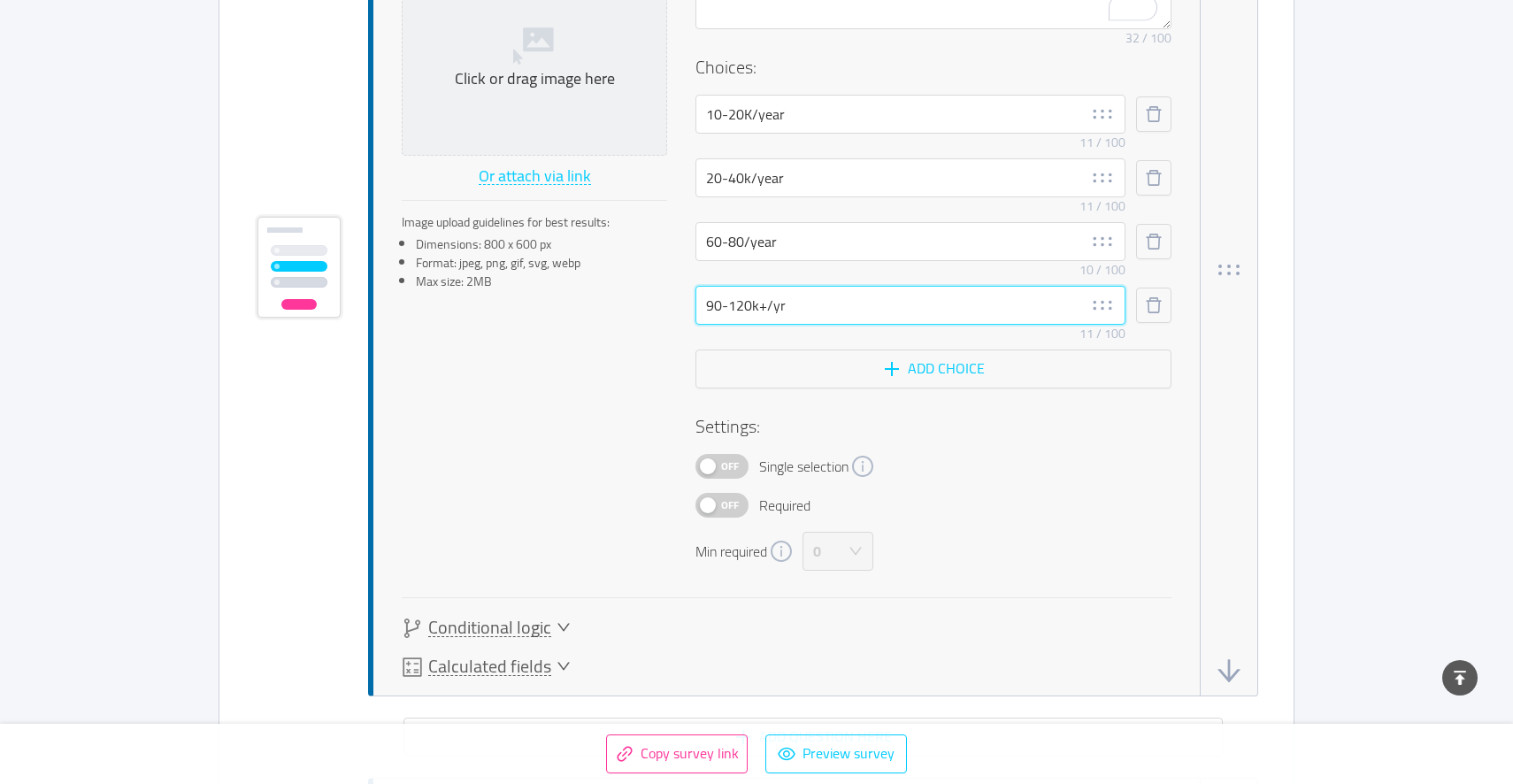
type input "90-120k+/yr"
click at [549, 630] on div "Conditional logic" at bounding box center [486, 628] width 169 height 21
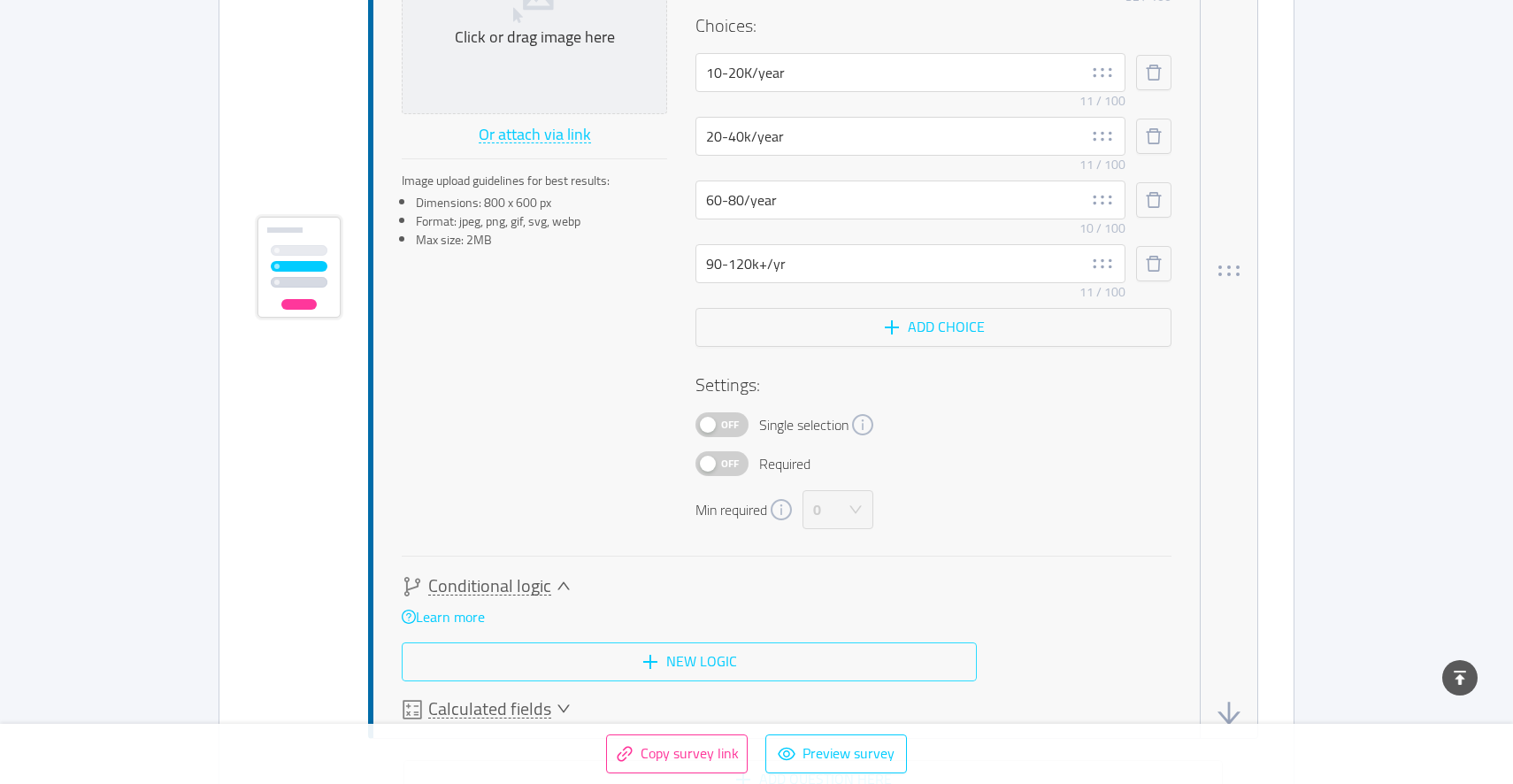
click at [562, 651] on button "New logic" at bounding box center [689, 661] width 575 height 39
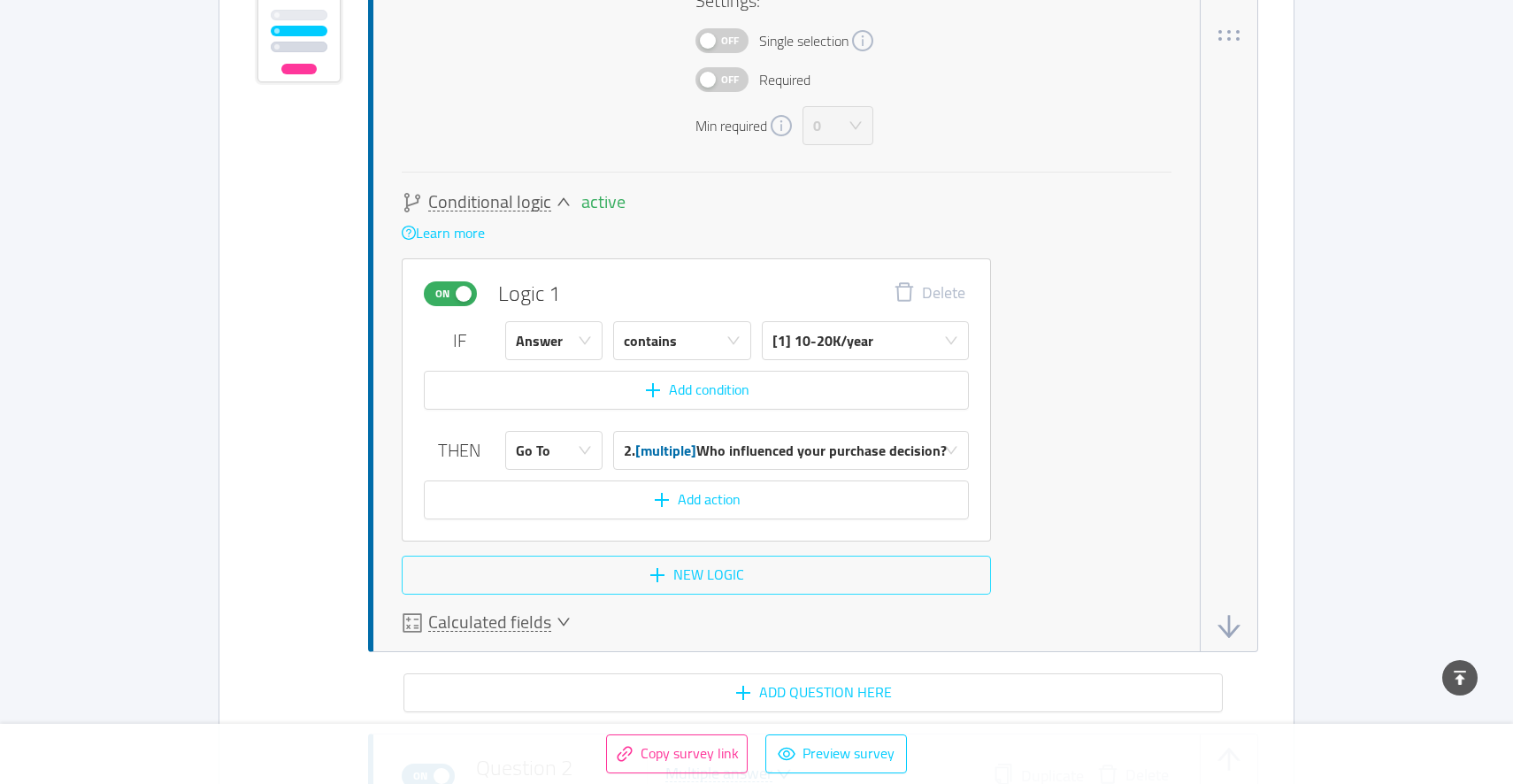
scroll to position [1537, 0]
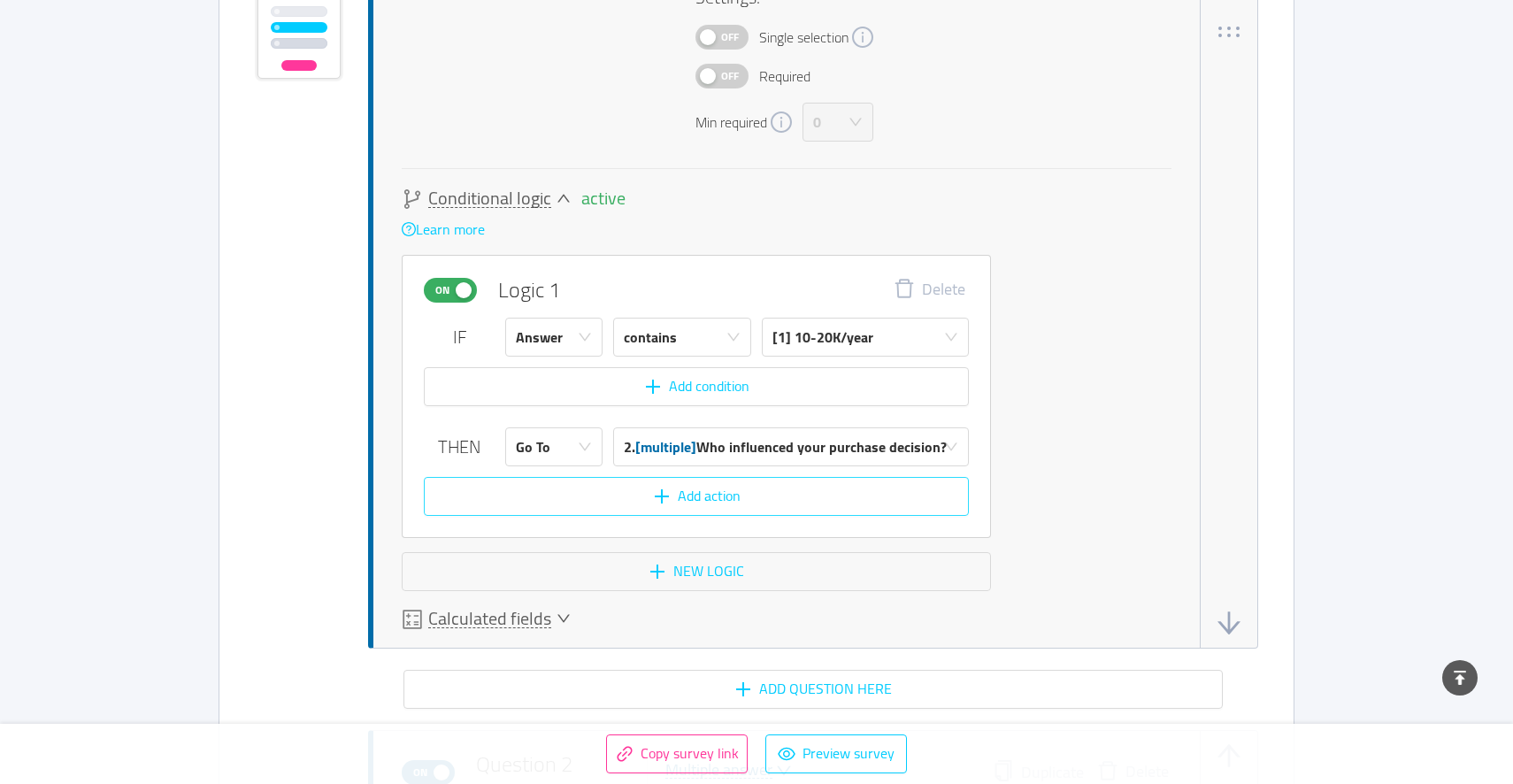
click at [675, 501] on button "Add action" at bounding box center [695, 495] width 545 height 39
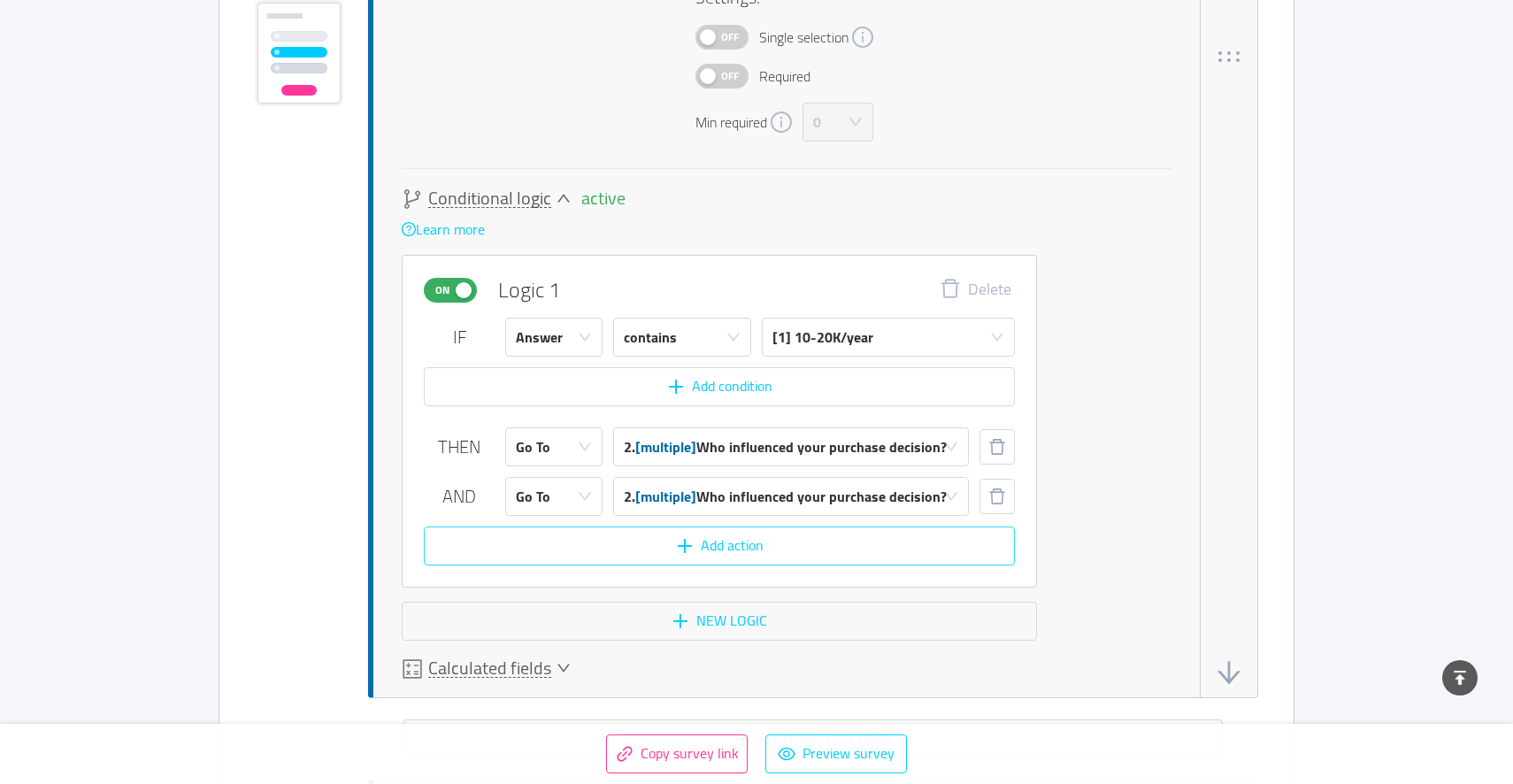
scroll to position [1561, 0]
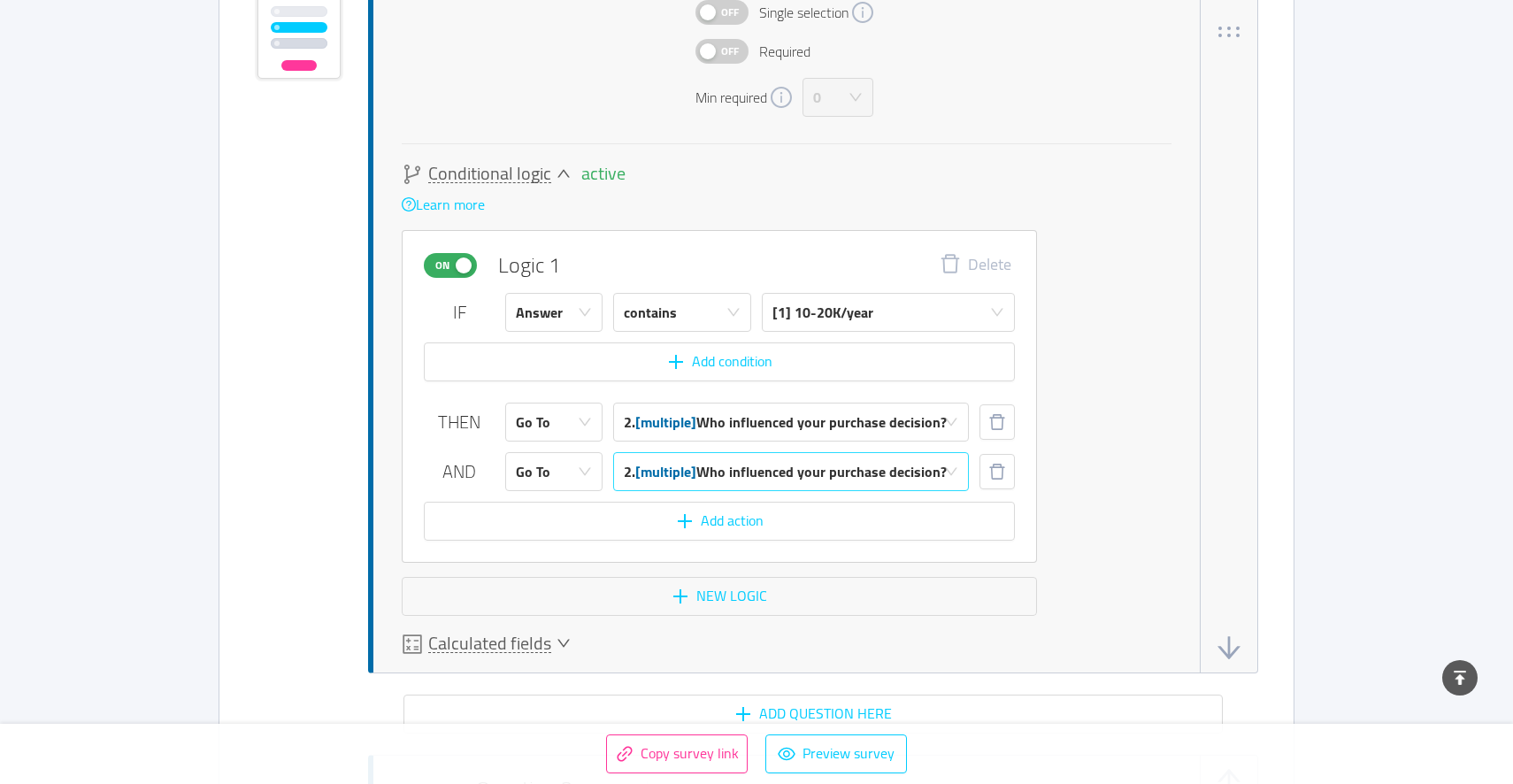
click at [692, 467] on span "[multiple]" at bounding box center [666, 472] width 61 height 27
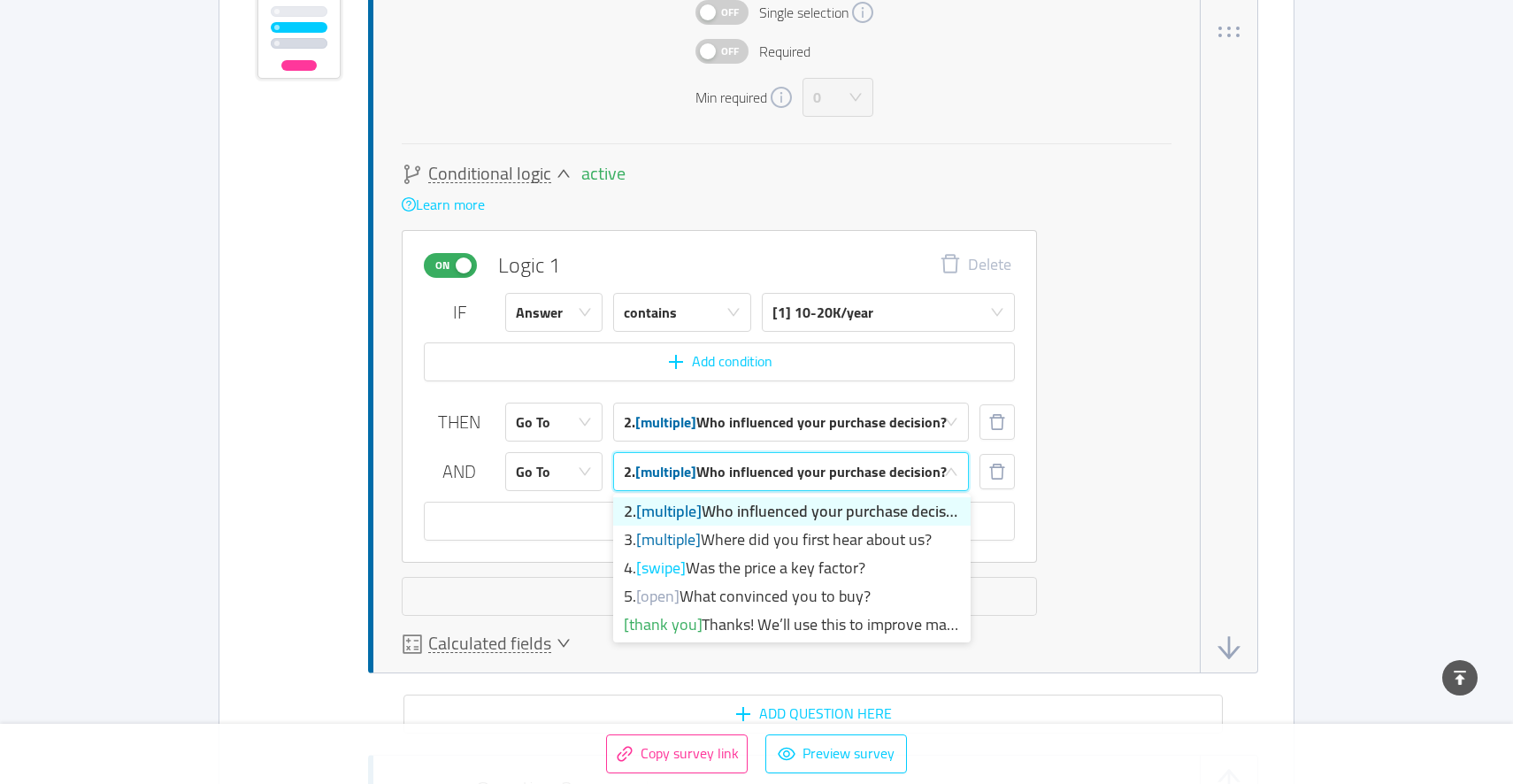
click at [692, 467] on span "[multiple]" at bounding box center [666, 472] width 61 height 27
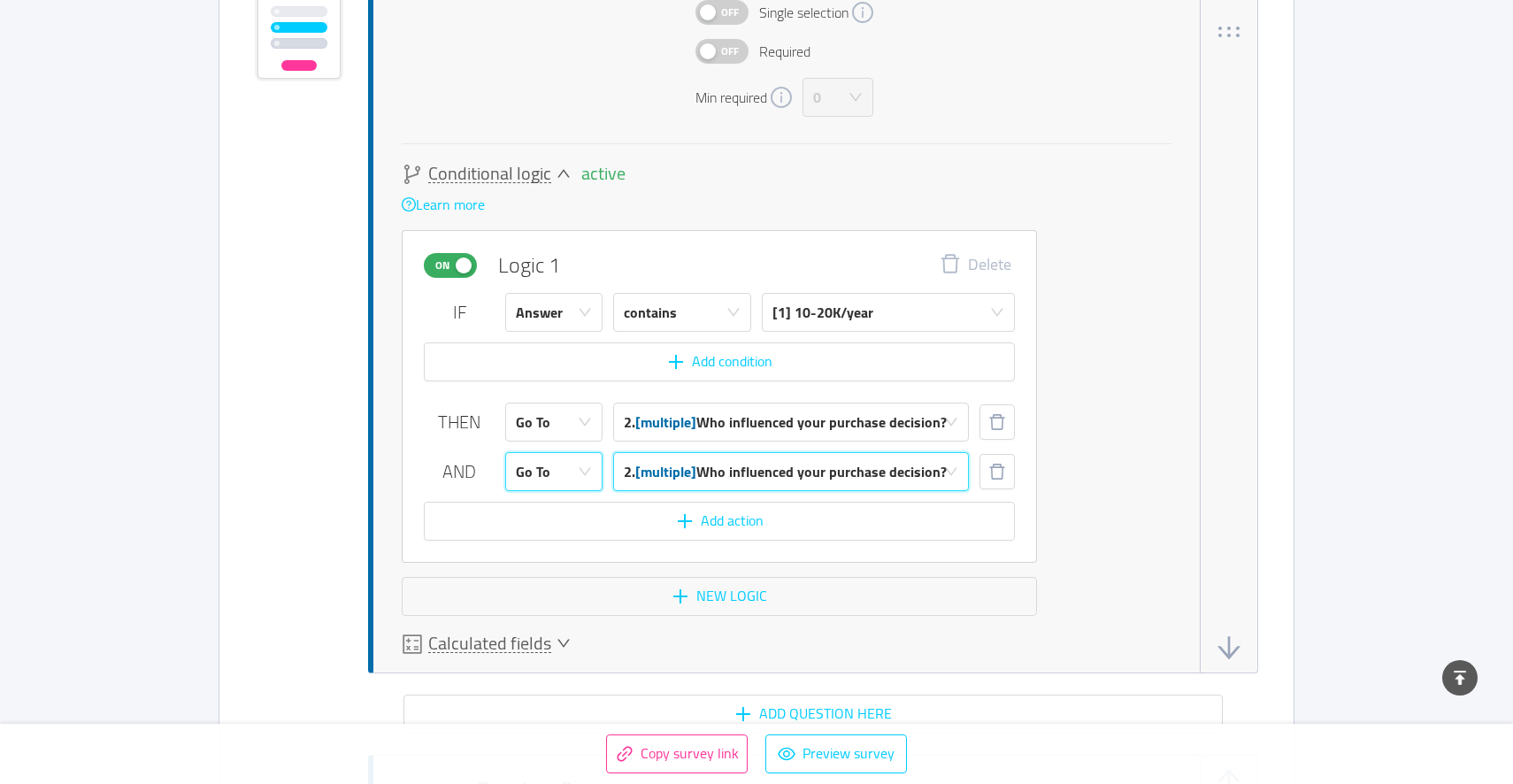
click at [562, 472] on div "Go To" at bounding box center [549, 471] width 64 height 37
click at [719, 463] on div "2. [multiple] Who influenced your purchase decision?" at bounding box center [785, 471] width 323 height 37
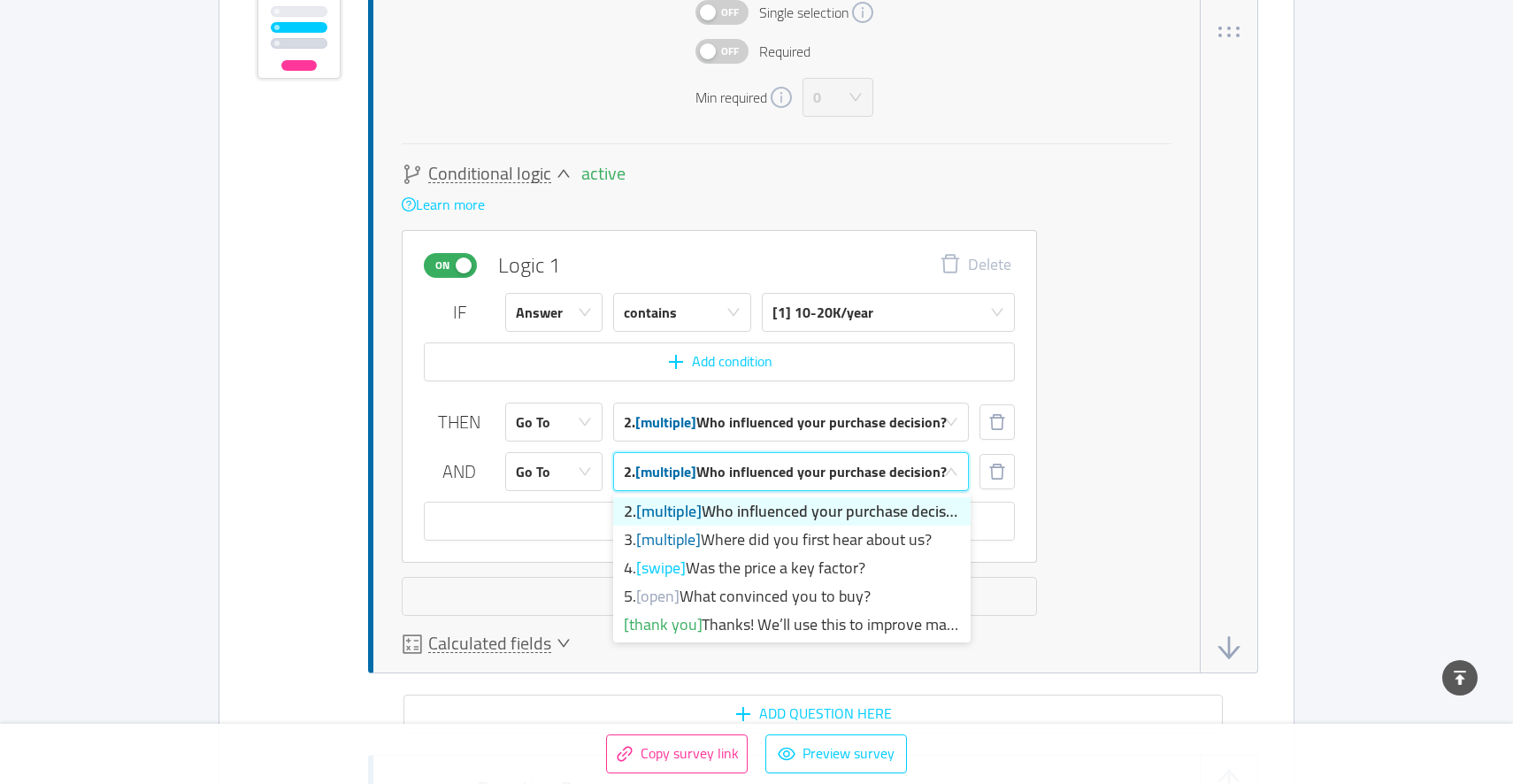
click at [719, 463] on div "2. [multiple] Who influenced your purchase decision?" at bounding box center [785, 471] width 323 height 37
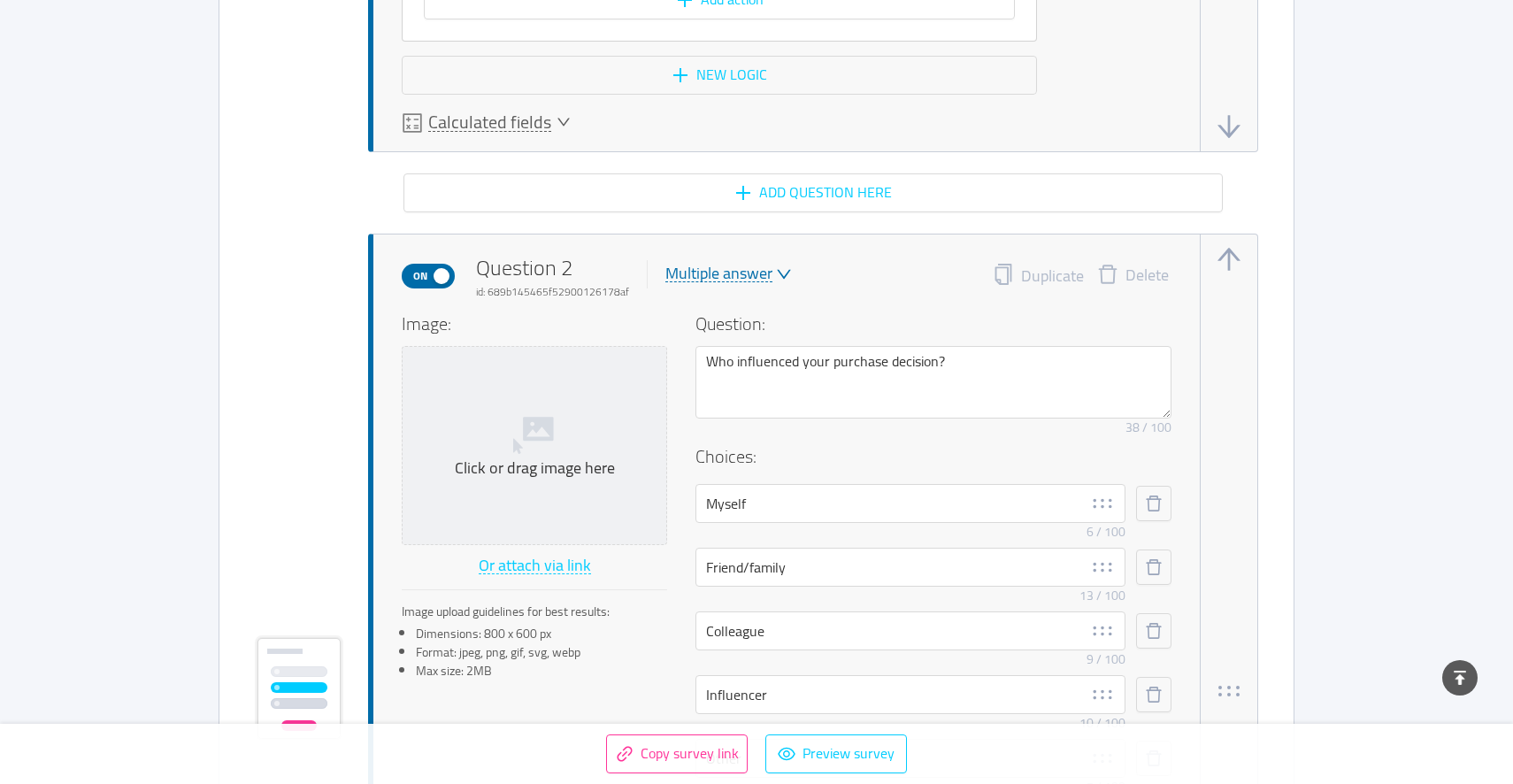
scroll to position [2620, 0]
